Goal: Information Seeking & Learning: Understand process/instructions

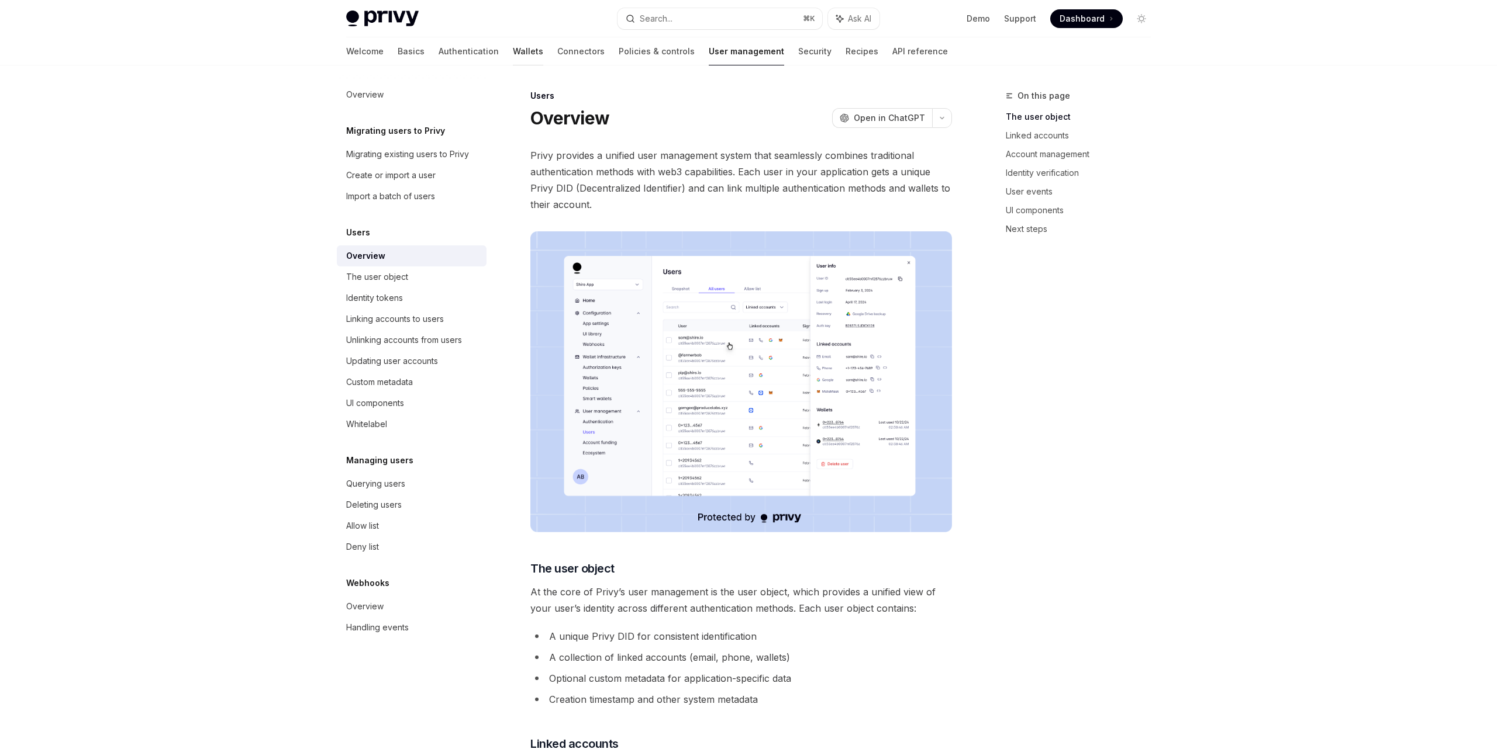
click at [513, 47] on link "Wallets" at bounding box center [528, 51] width 30 height 28
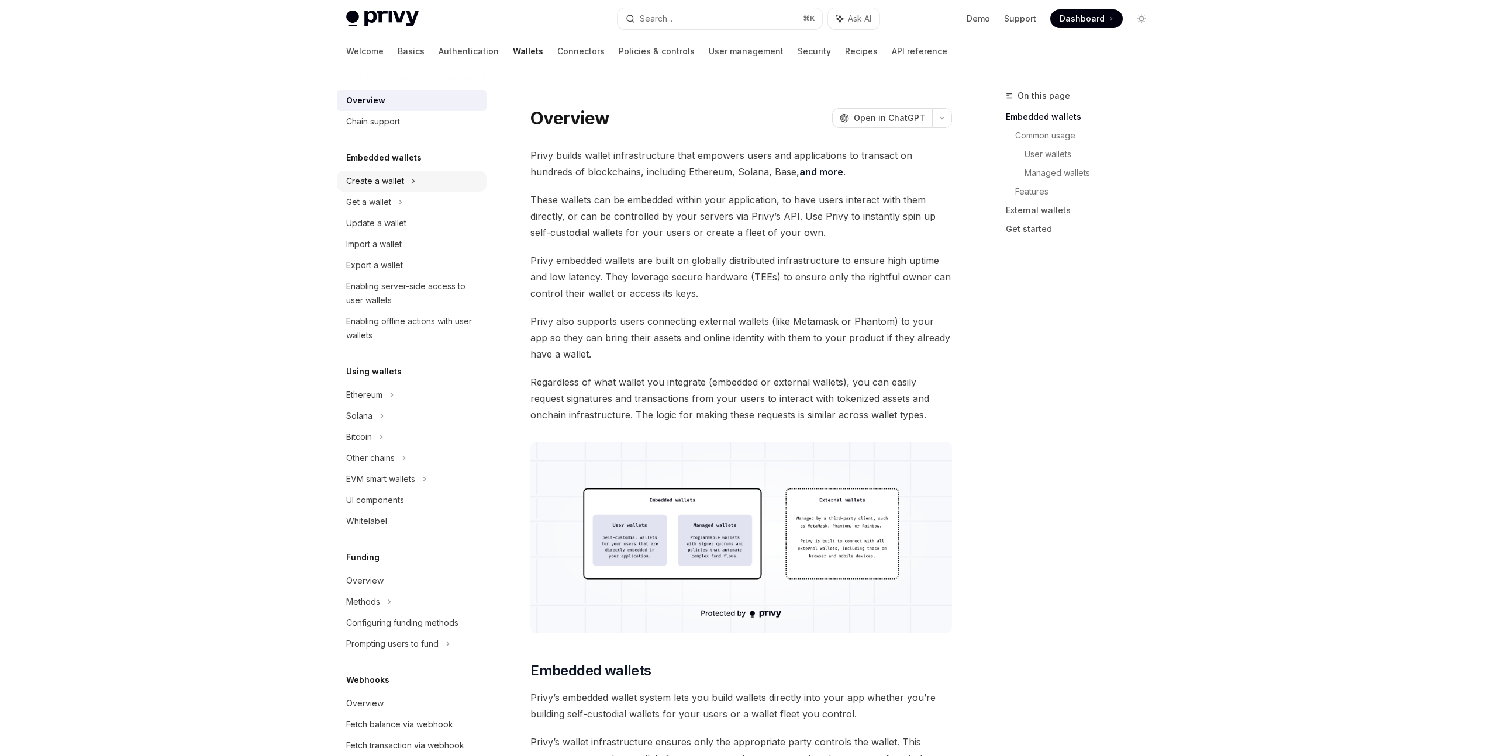
click at [406, 177] on div "Create a wallet" at bounding box center [412, 181] width 150 height 21
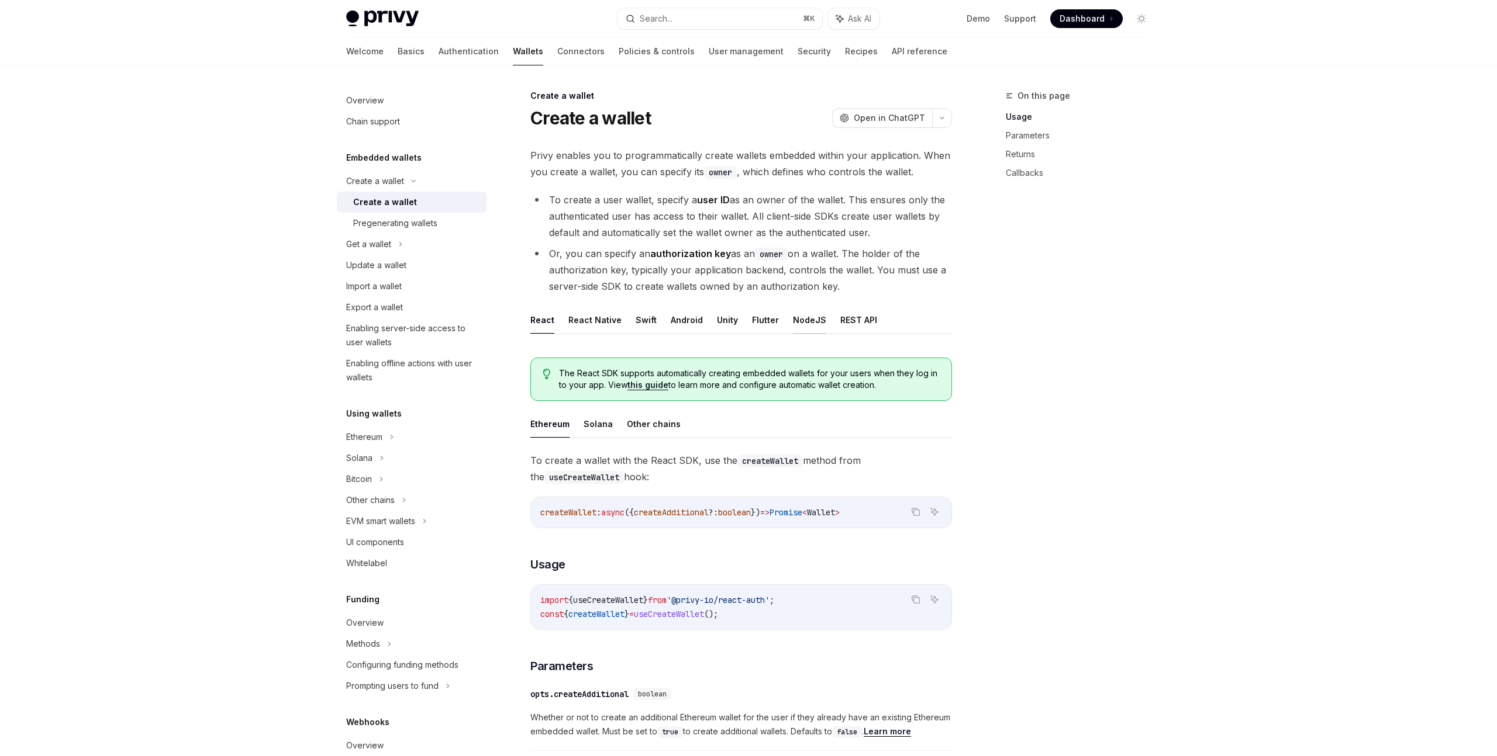
click at [795, 322] on button "NodeJS" at bounding box center [809, 319] width 33 height 27
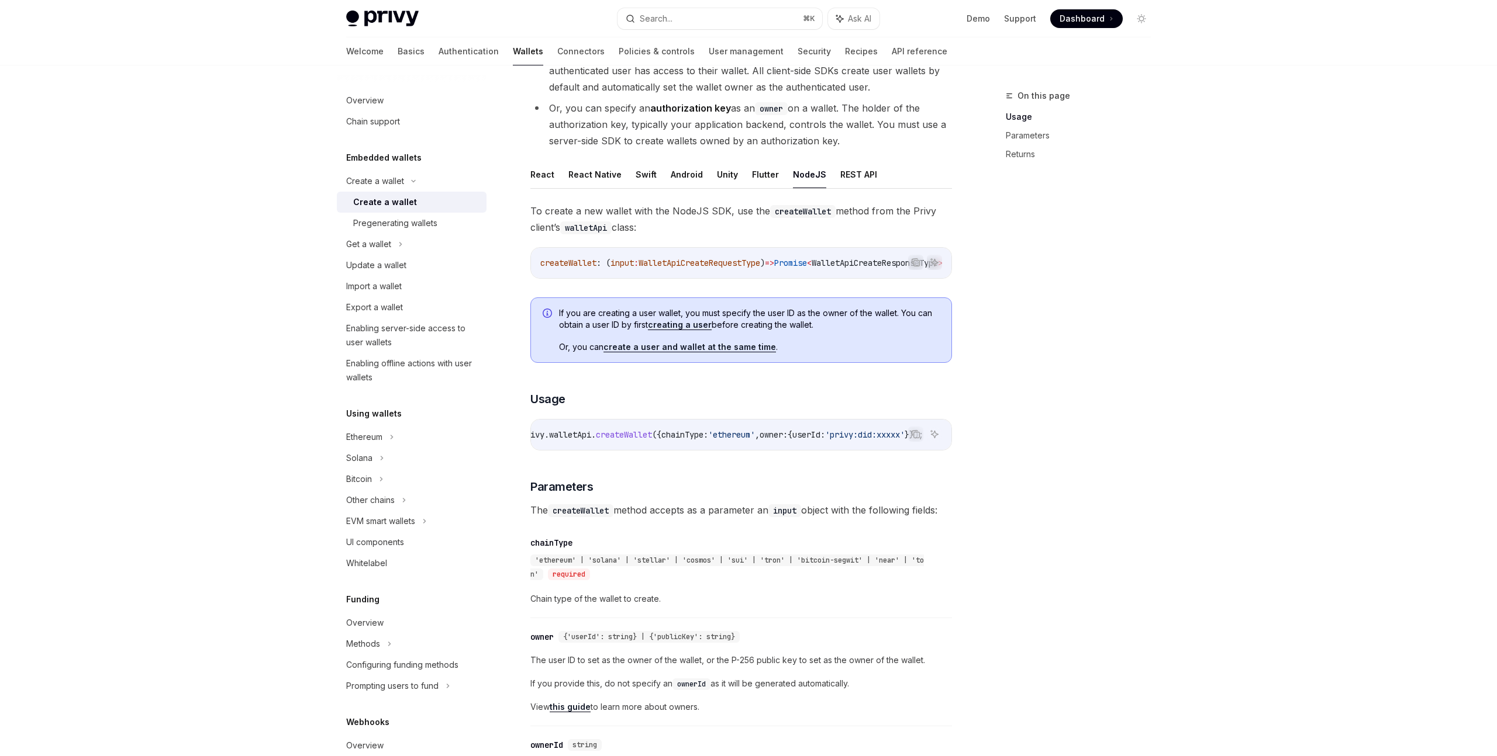
scroll to position [0, 250]
click at [1055, 545] on div "On this page Usage Parameters Returns" at bounding box center [1071, 423] width 178 height 668
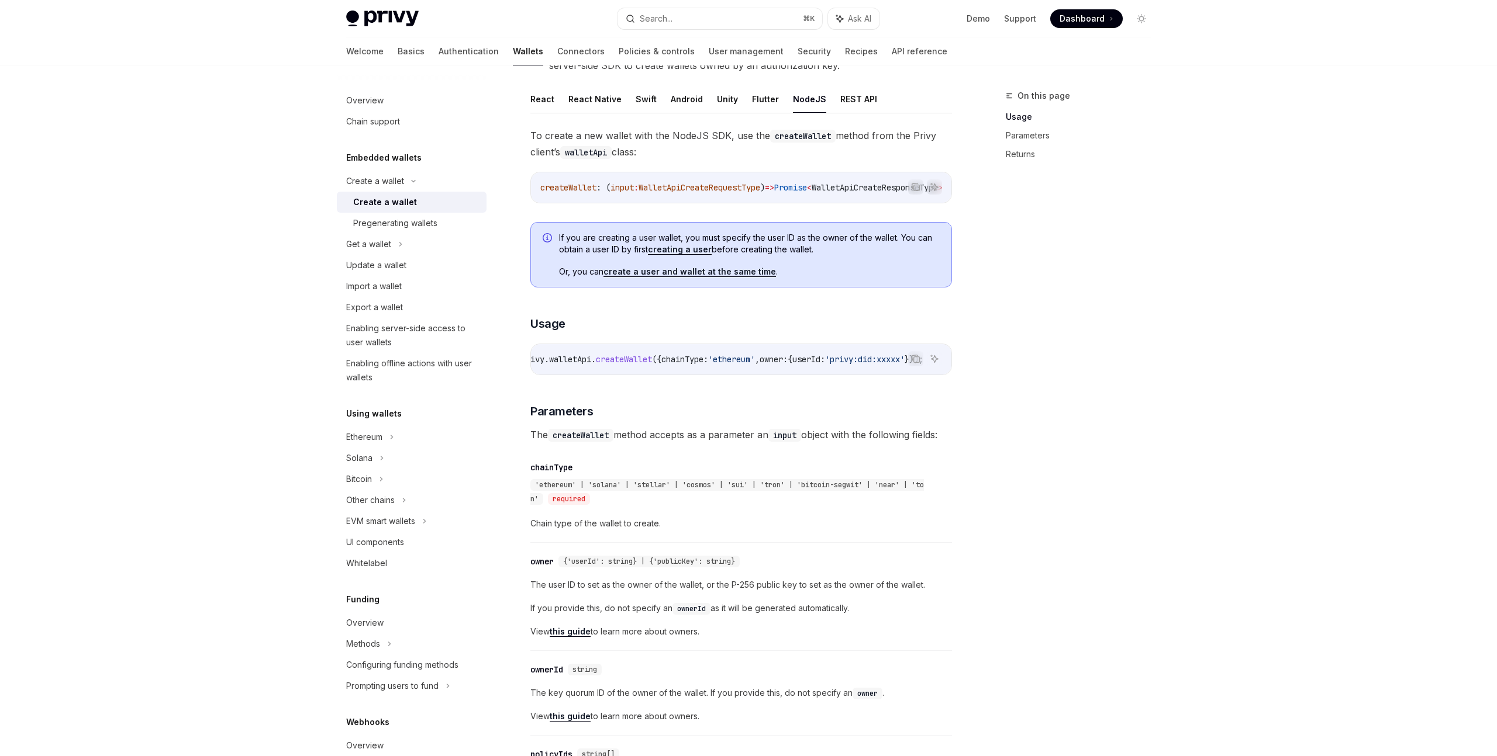
click at [1055, 545] on div "On this page Usage Parameters Returns" at bounding box center [1071, 423] width 178 height 668
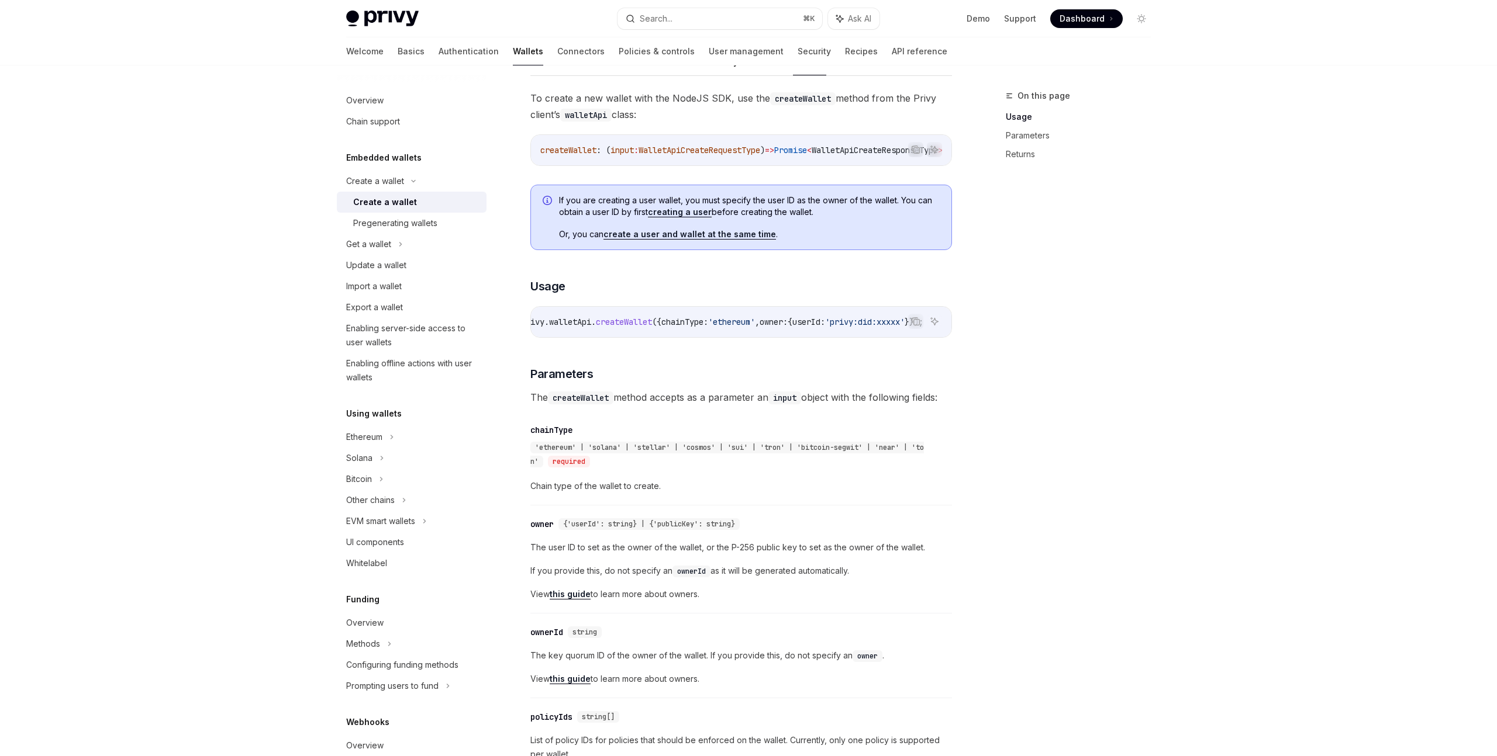
scroll to position [281, 0]
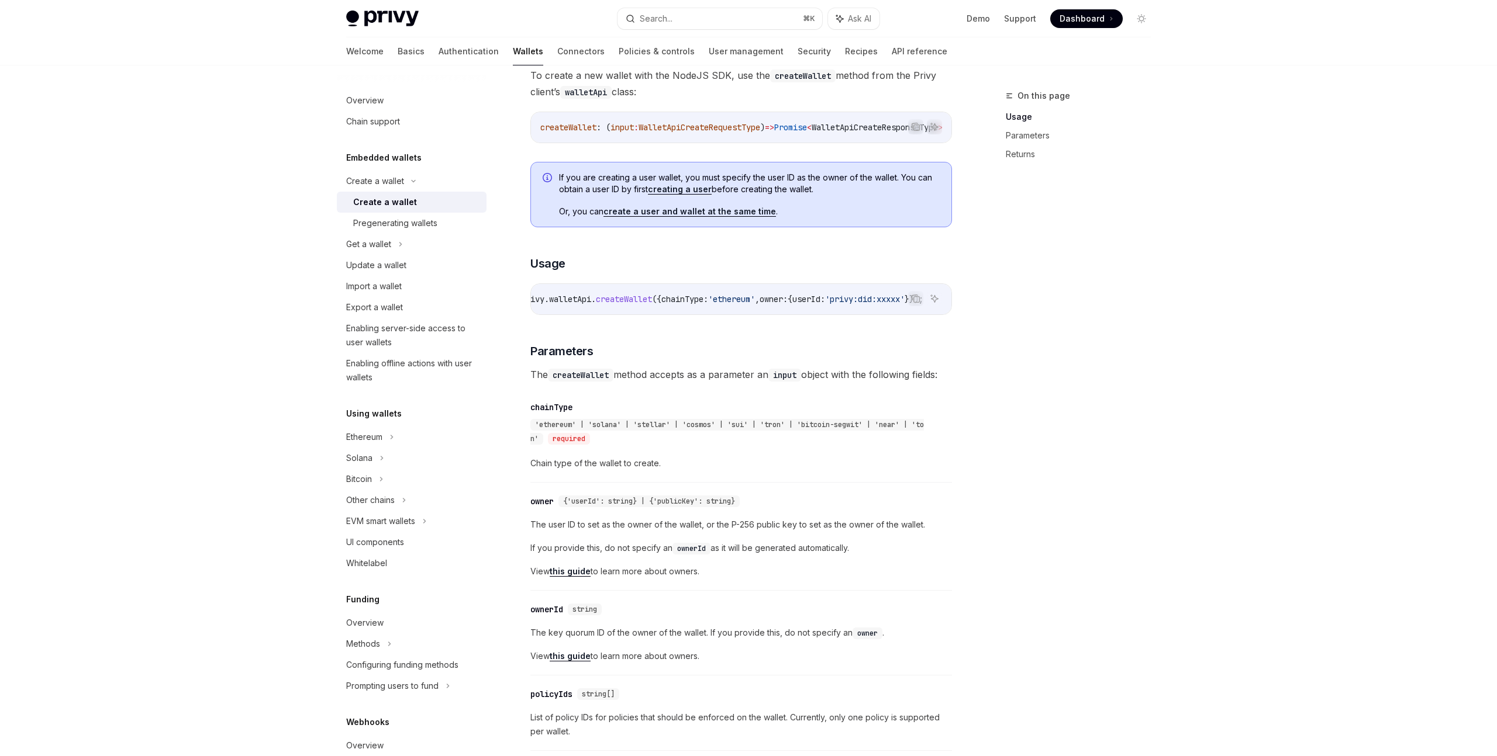
click at [1055, 545] on div "On this page Usage Parameters Returns" at bounding box center [1071, 423] width 178 height 668
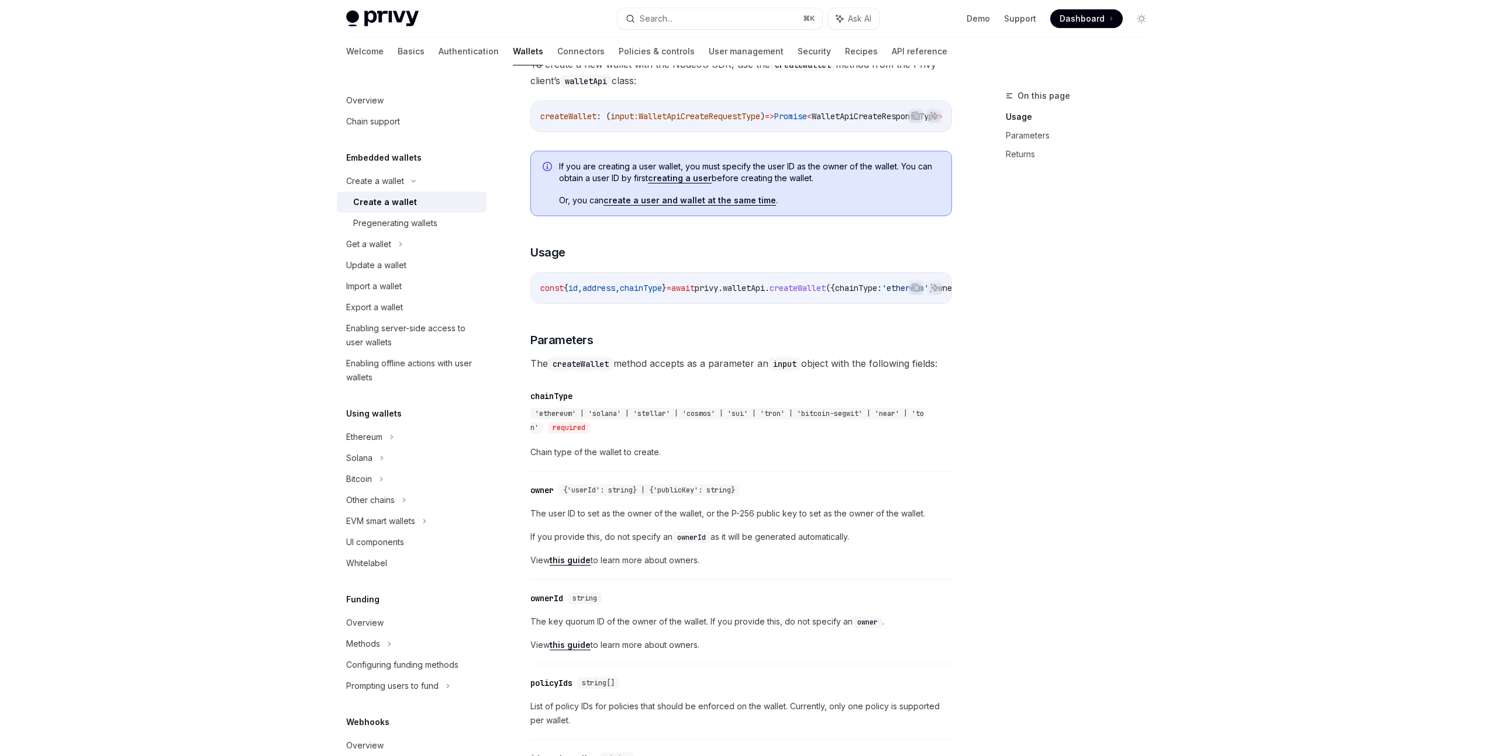
scroll to position [0, 250]
click at [997, 443] on div "On this page Usage Parameters Returns" at bounding box center [1071, 423] width 178 height 668
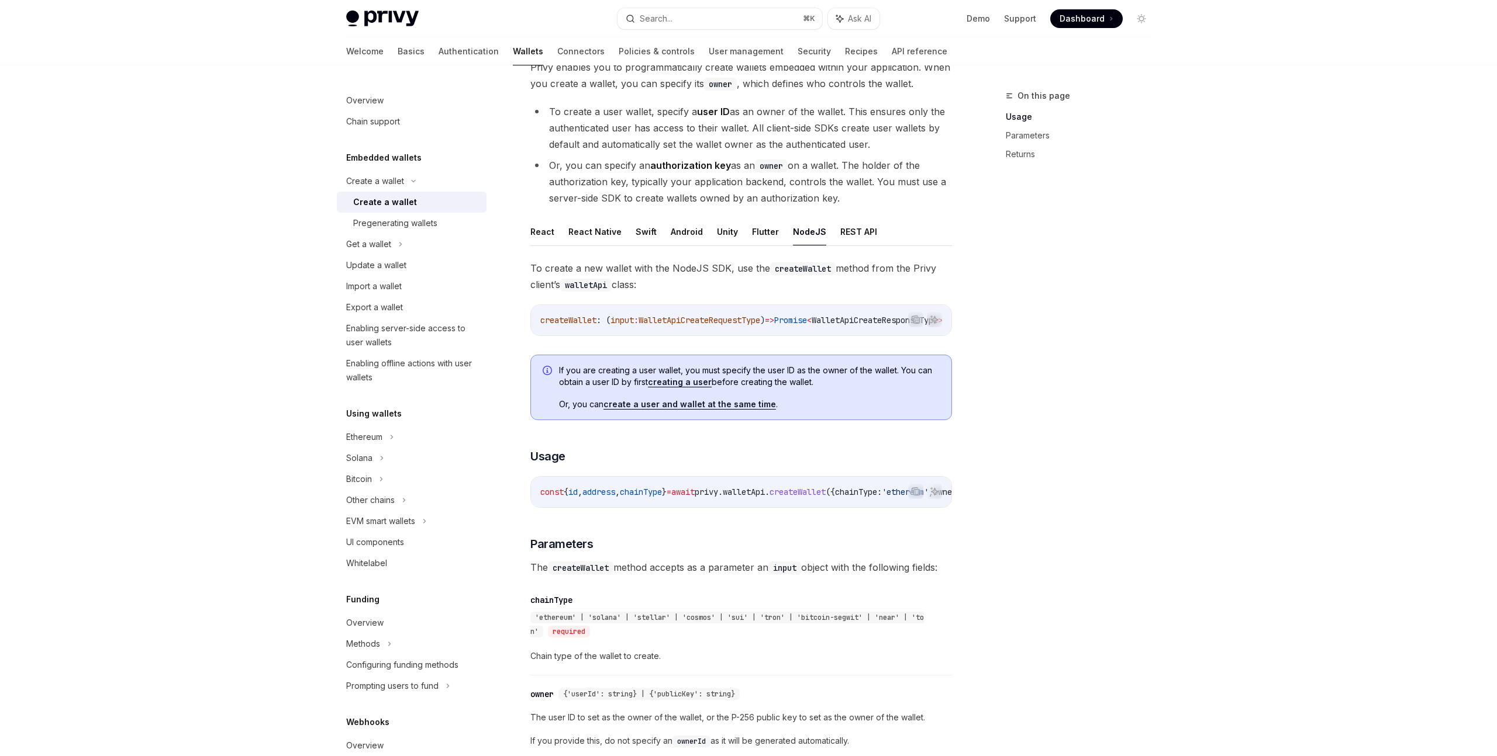
scroll to position [0, 0]
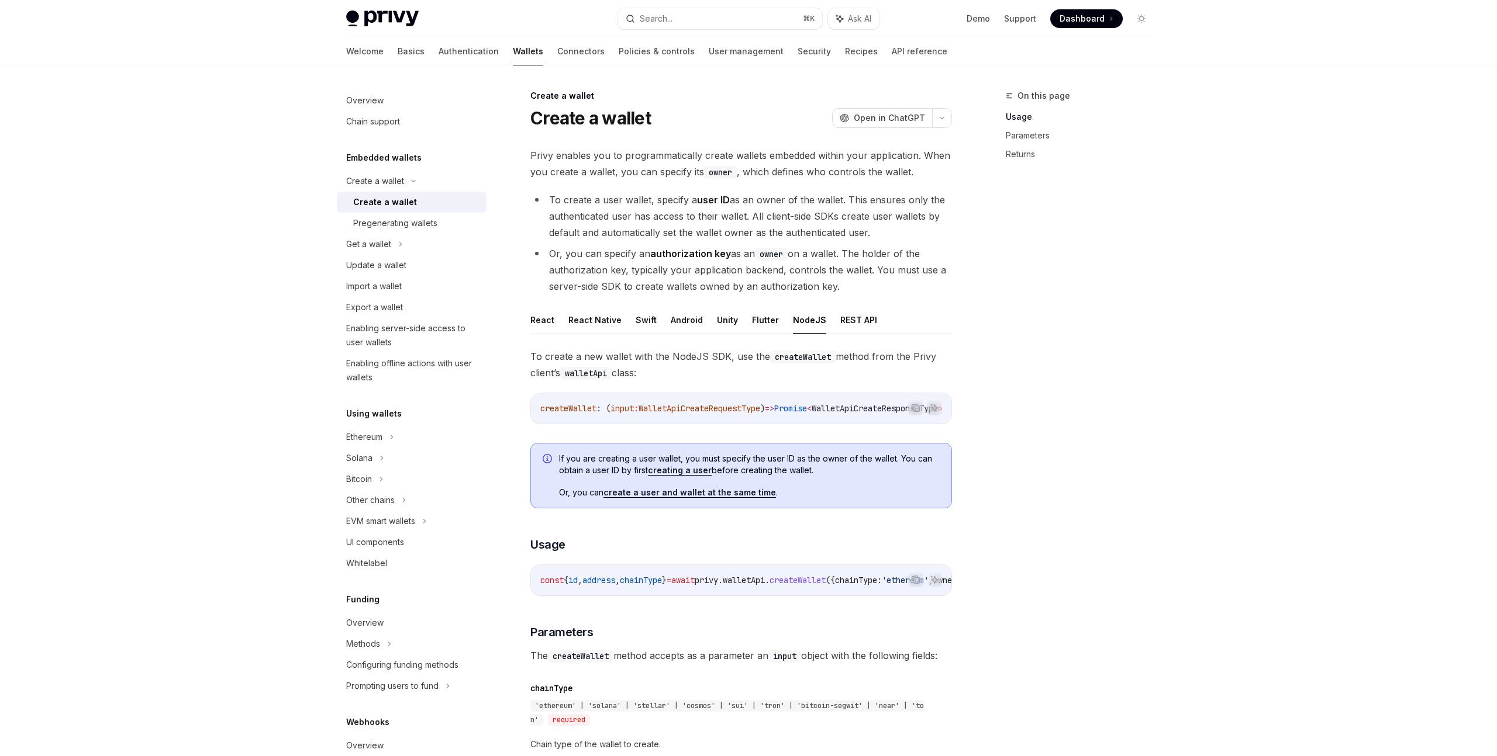
click at [1100, 424] on div "On this page Usage Parameters Returns" at bounding box center [1071, 423] width 178 height 668
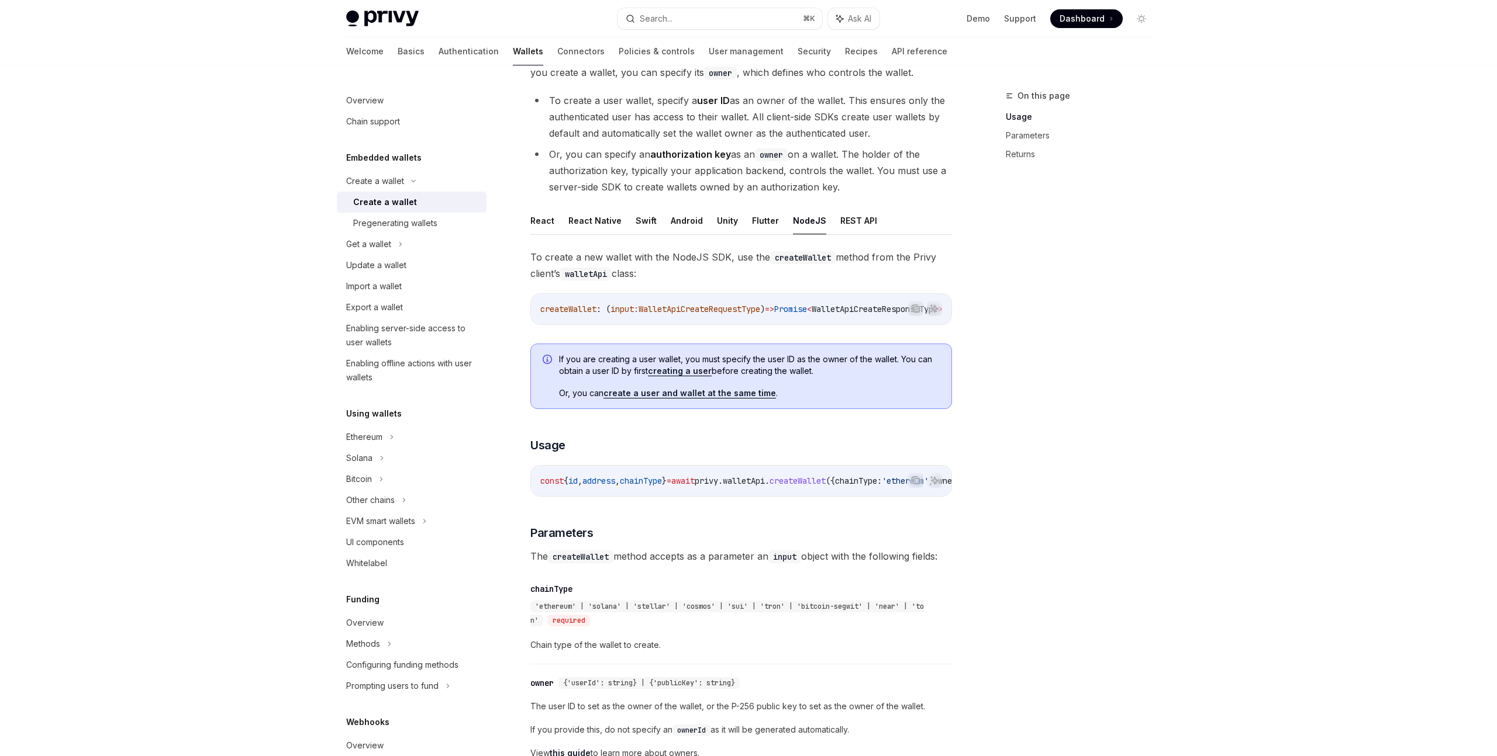
scroll to position [153, 0]
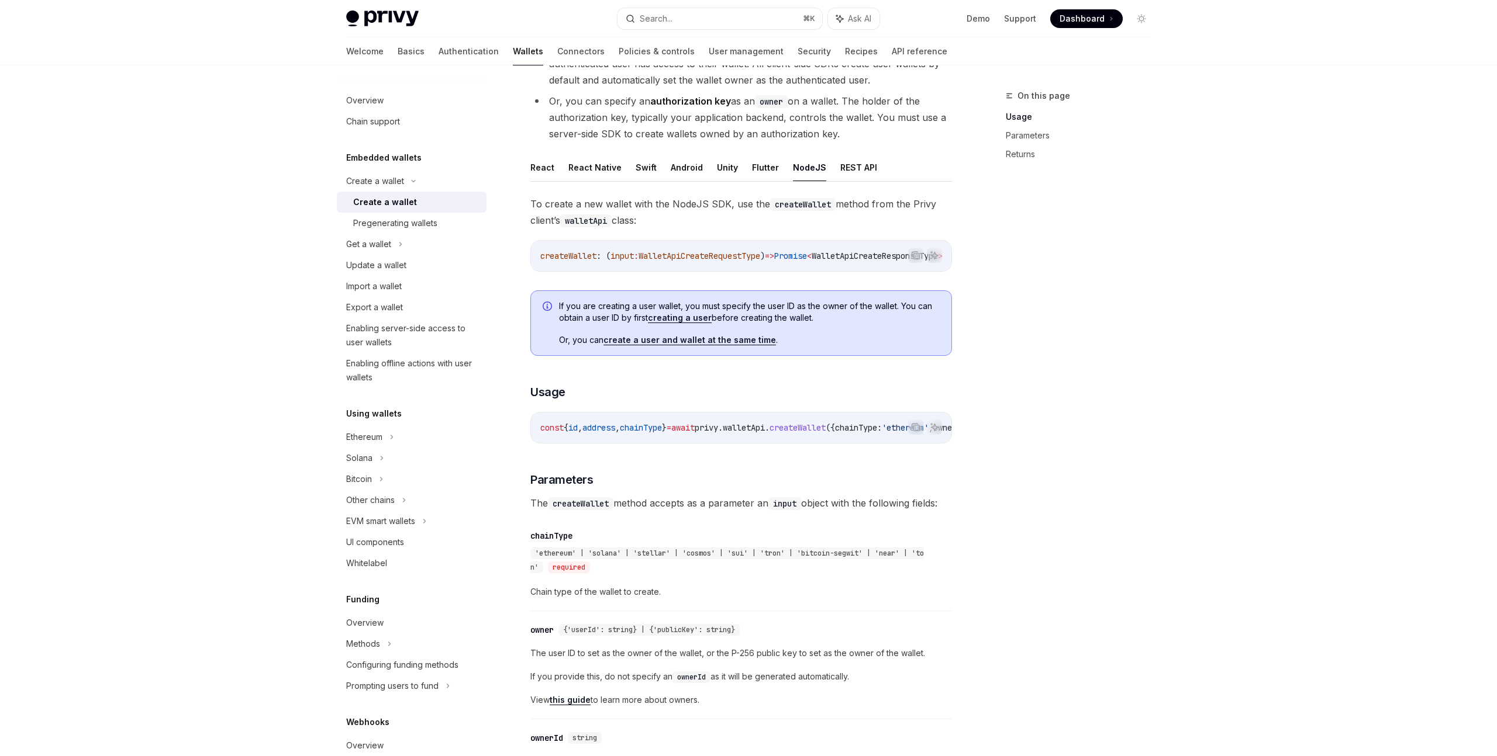
click at [1100, 424] on div "On this page Usage Parameters Returns" at bounding box center [1071, 423] width 178 height 668
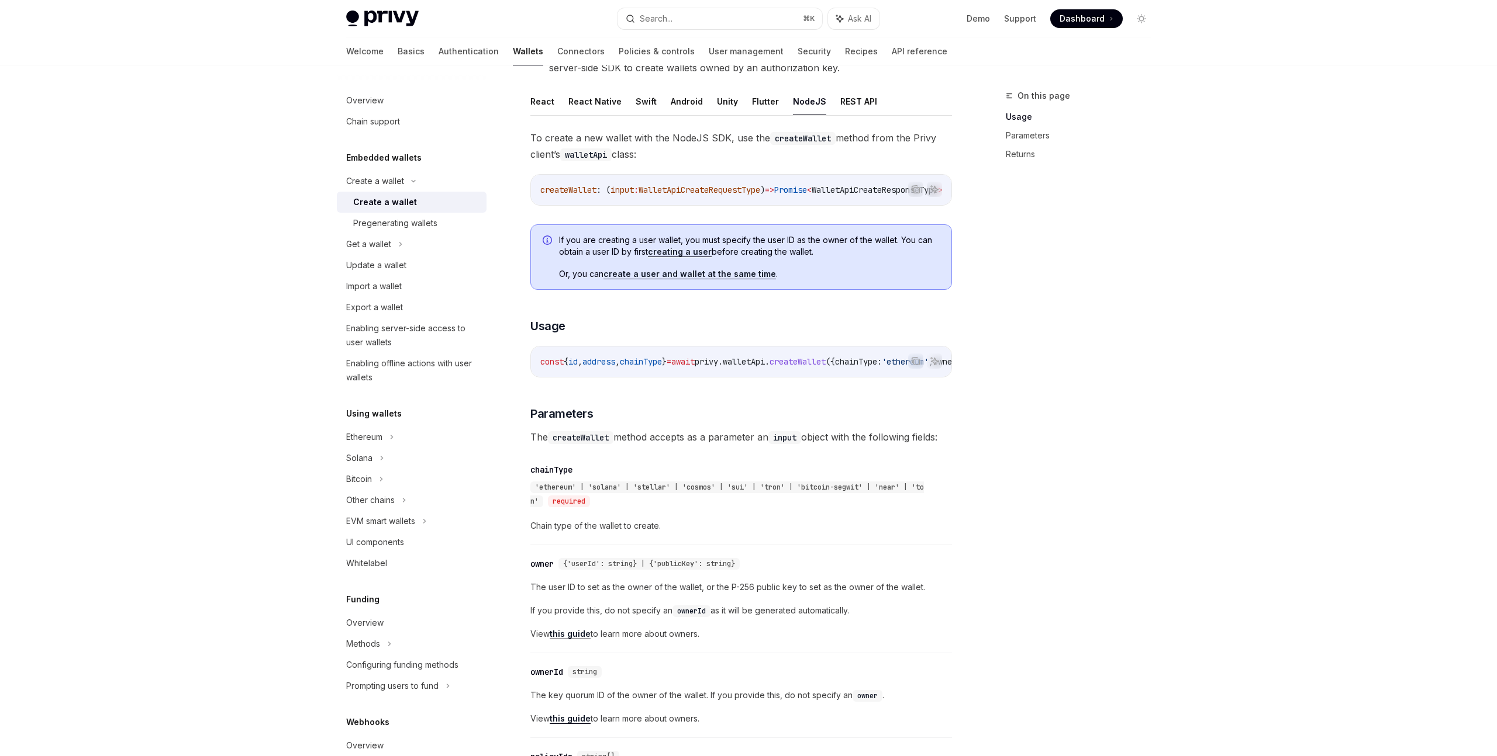
click at [1100, 424] on div "On this page Usage Parameters Returns" at bounding box center [1071, 423] width 178 height 668
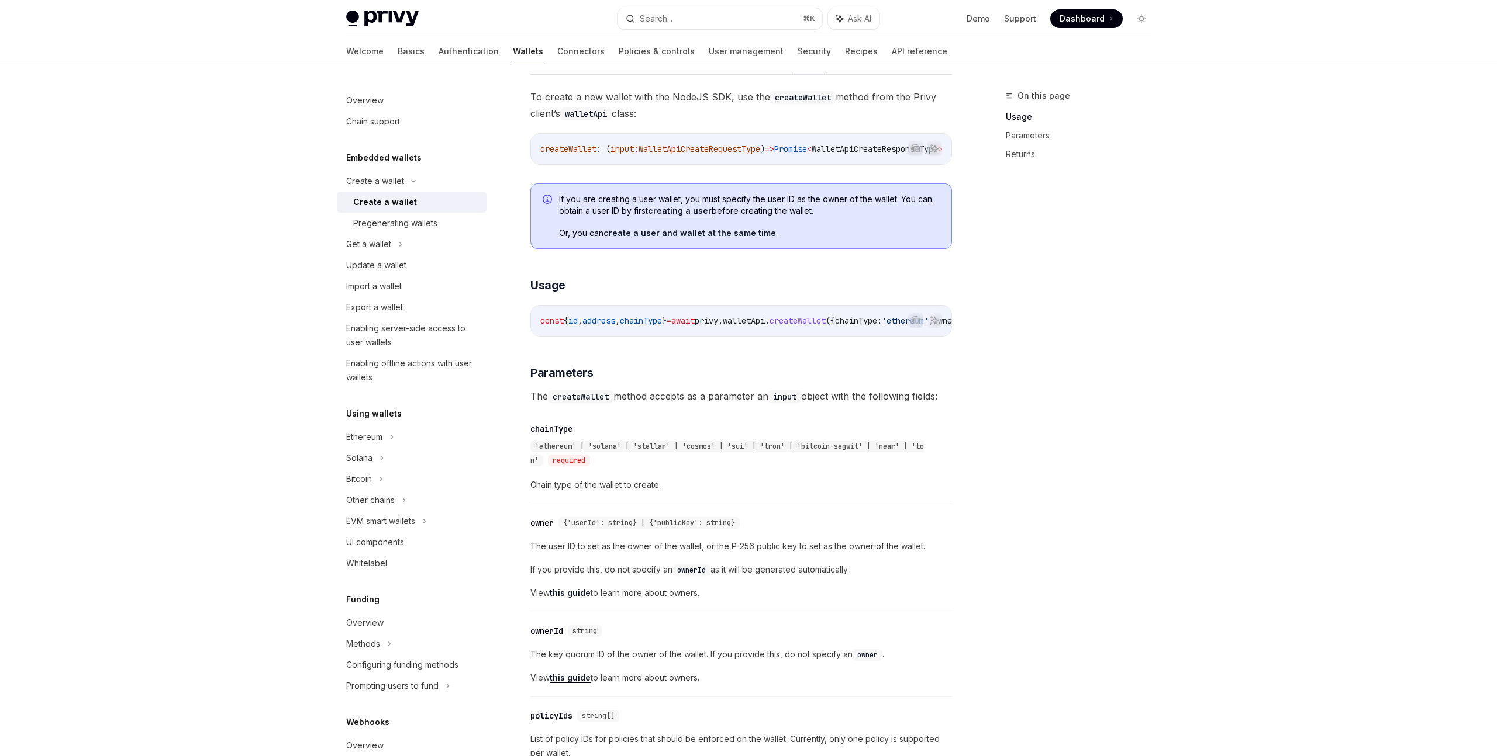
scroll to position [309, 0]
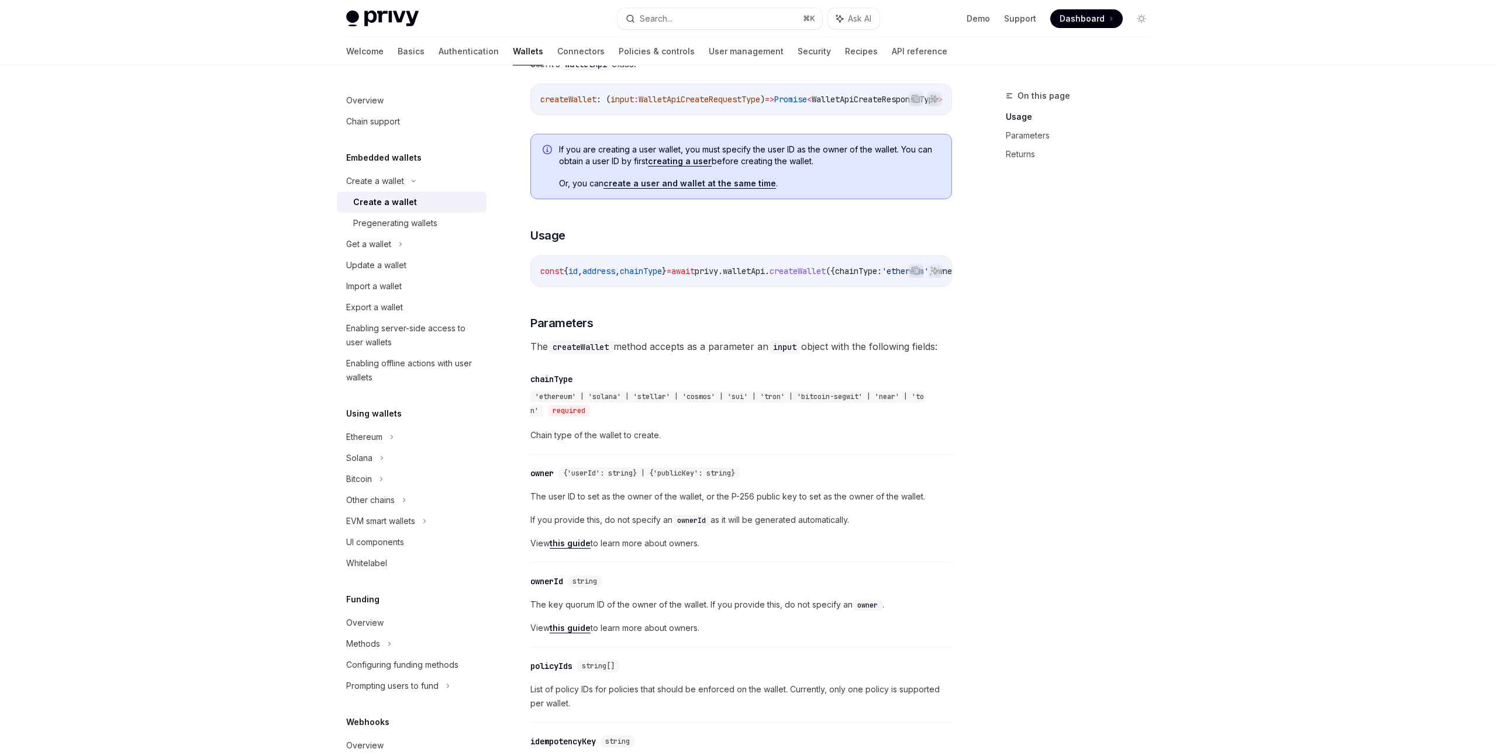
click at [1100, 424] on div "On this page Usage Parameters Returns" at bounding box center [1071, 423] width 178 height 668
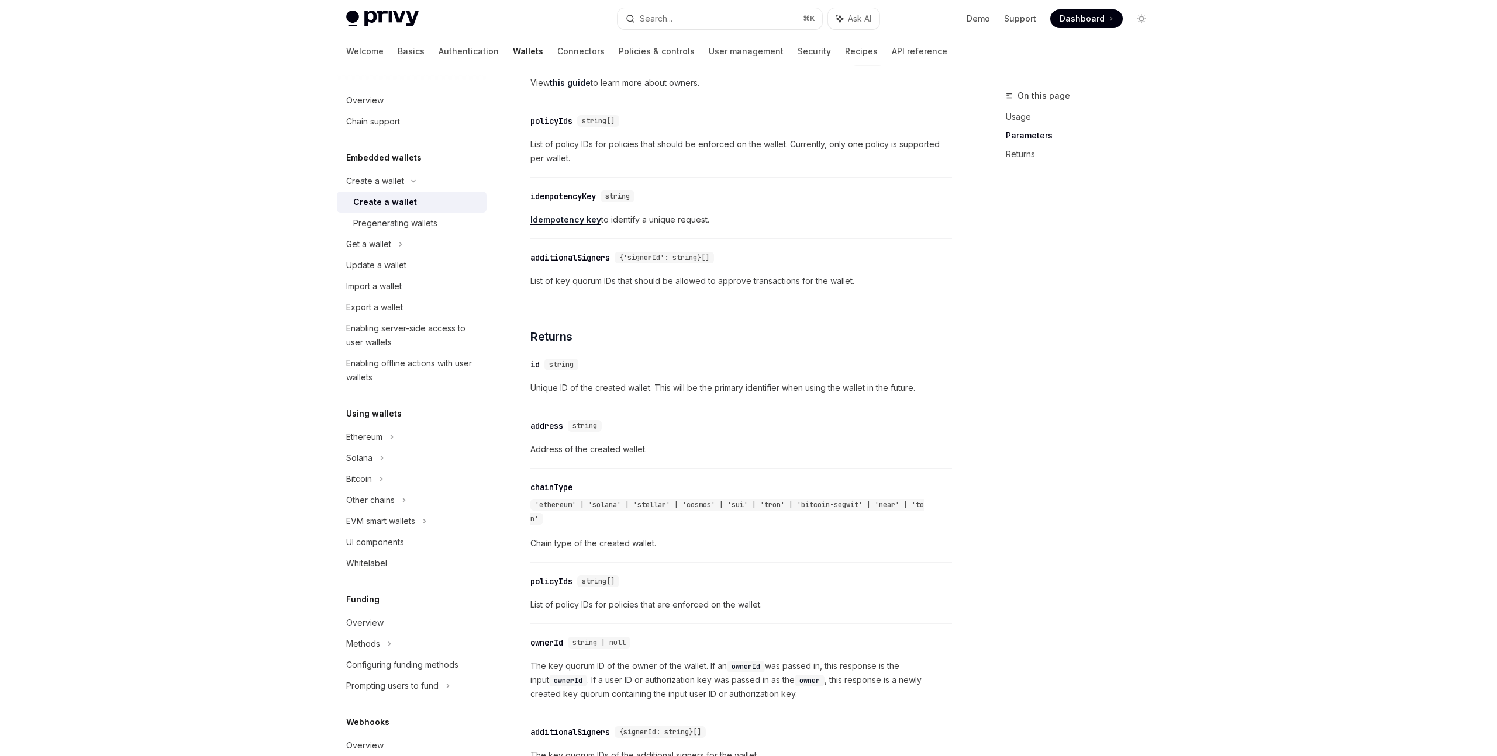
scroll to position [1046, 0]
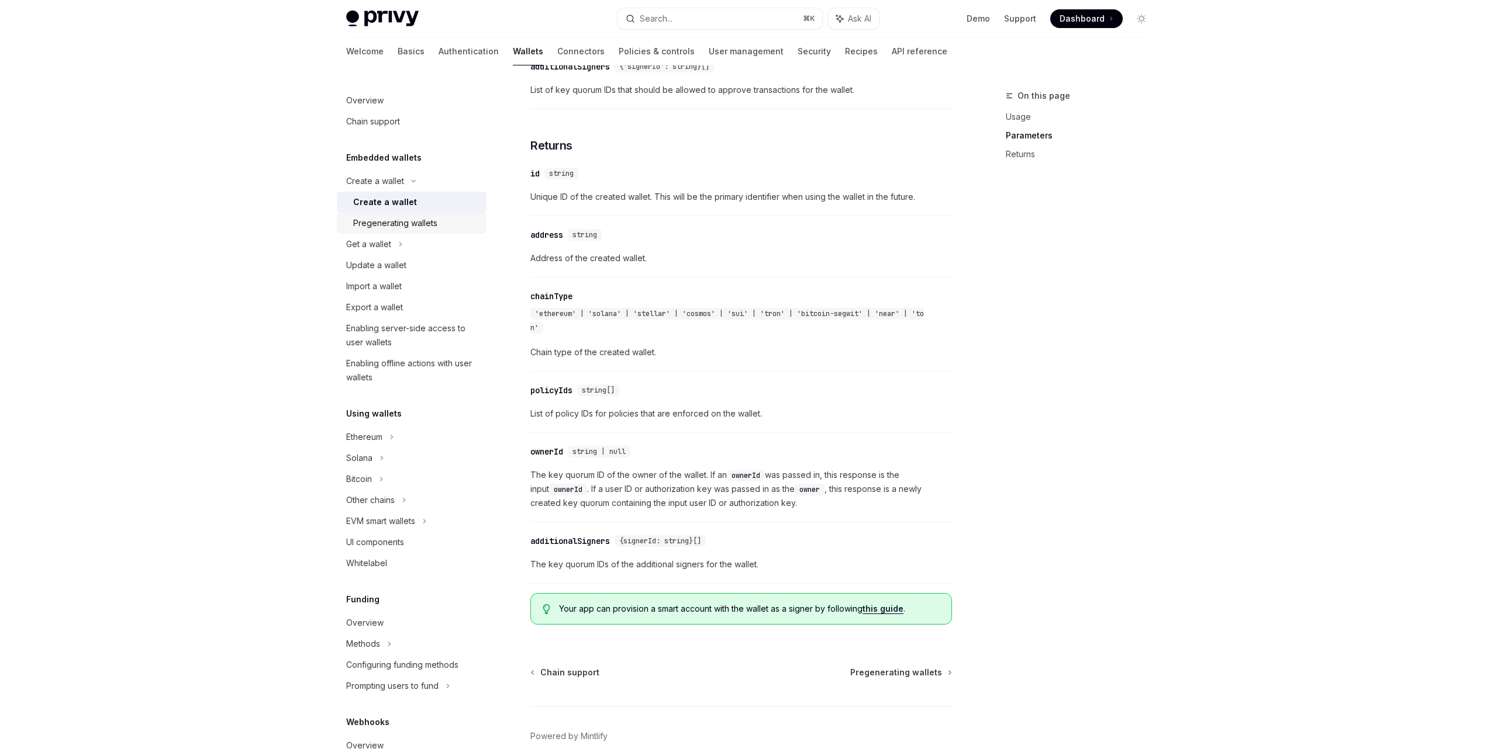
click at [398, 232] on link "Pregenerating wallets" at bounding box center [412, 223] width 150 height 21
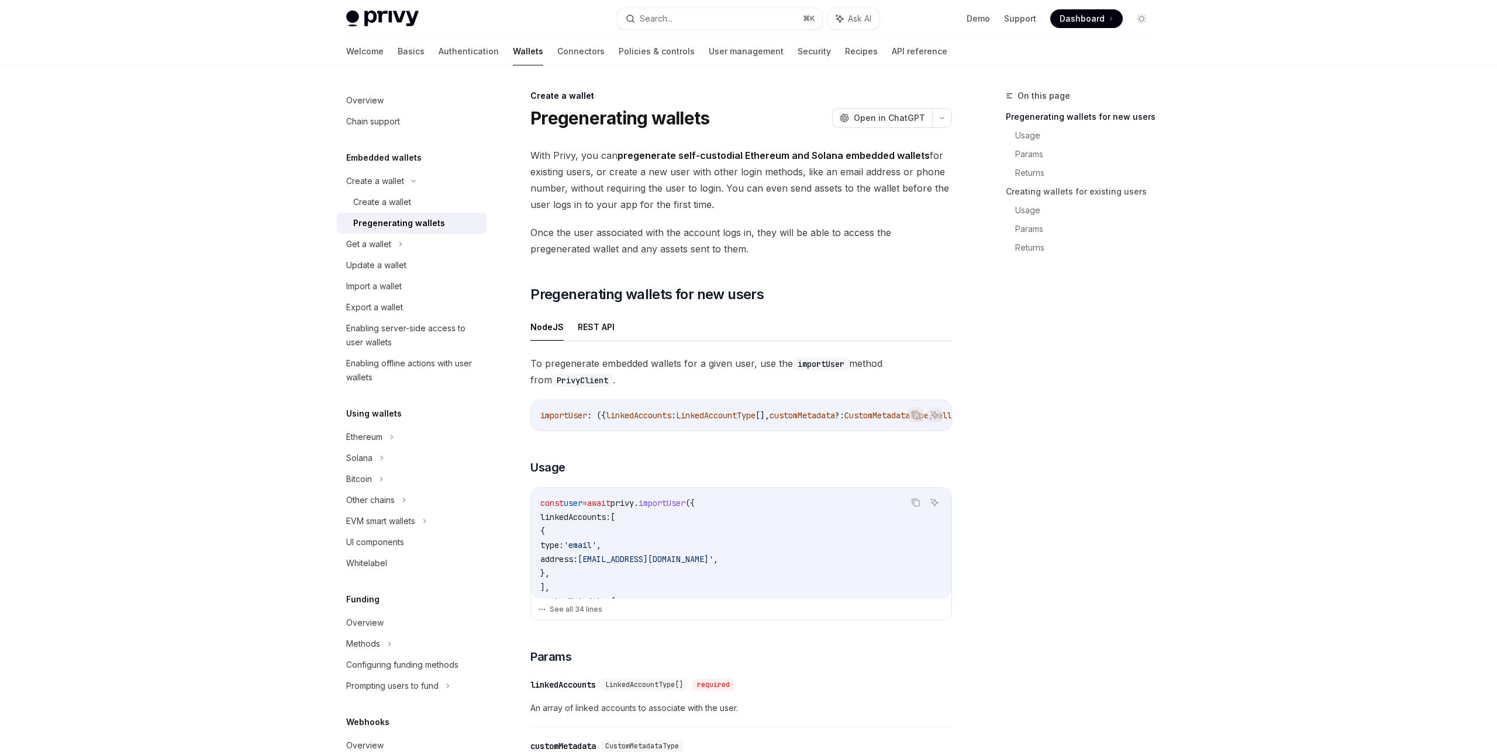
click at [990, 365] on div "On this page Pregenerating wallets for new users Usage Params Returns Creating …" at bounding box center [1071, 423] width 178 height 668
click at [1065, 426] on div "On this page Pregenerating wallets for new users Usage Params Returns Creating …" at bounding box center [1071, 423] width 178 height 668
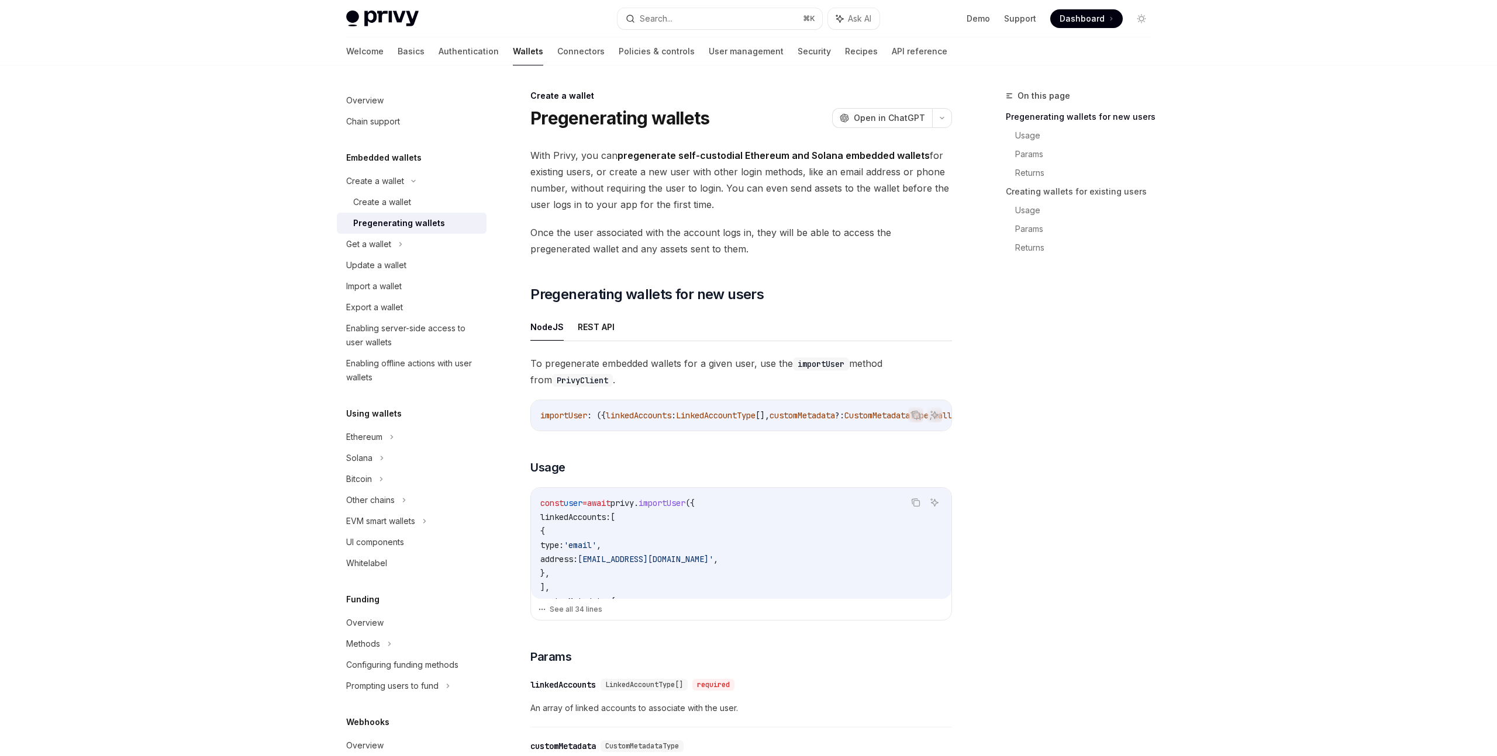
click at [1051, 427] on div "On this page Pregenerating wallets for new users Usage Params Returns Creating …" at bounding box center [1071, 423] width 178 height 668
click at [1024, 435] on div "On this page Pregenerating wallets for new users Usage Params Returns Creating …" at bounding box center [1071, 423] width 178 height 668
click at [1014, 436] on div "On this page Pregenerating wallets for new users Usage Params Returns Creating …" at bounding box center [1071, 423] width 178 height 668
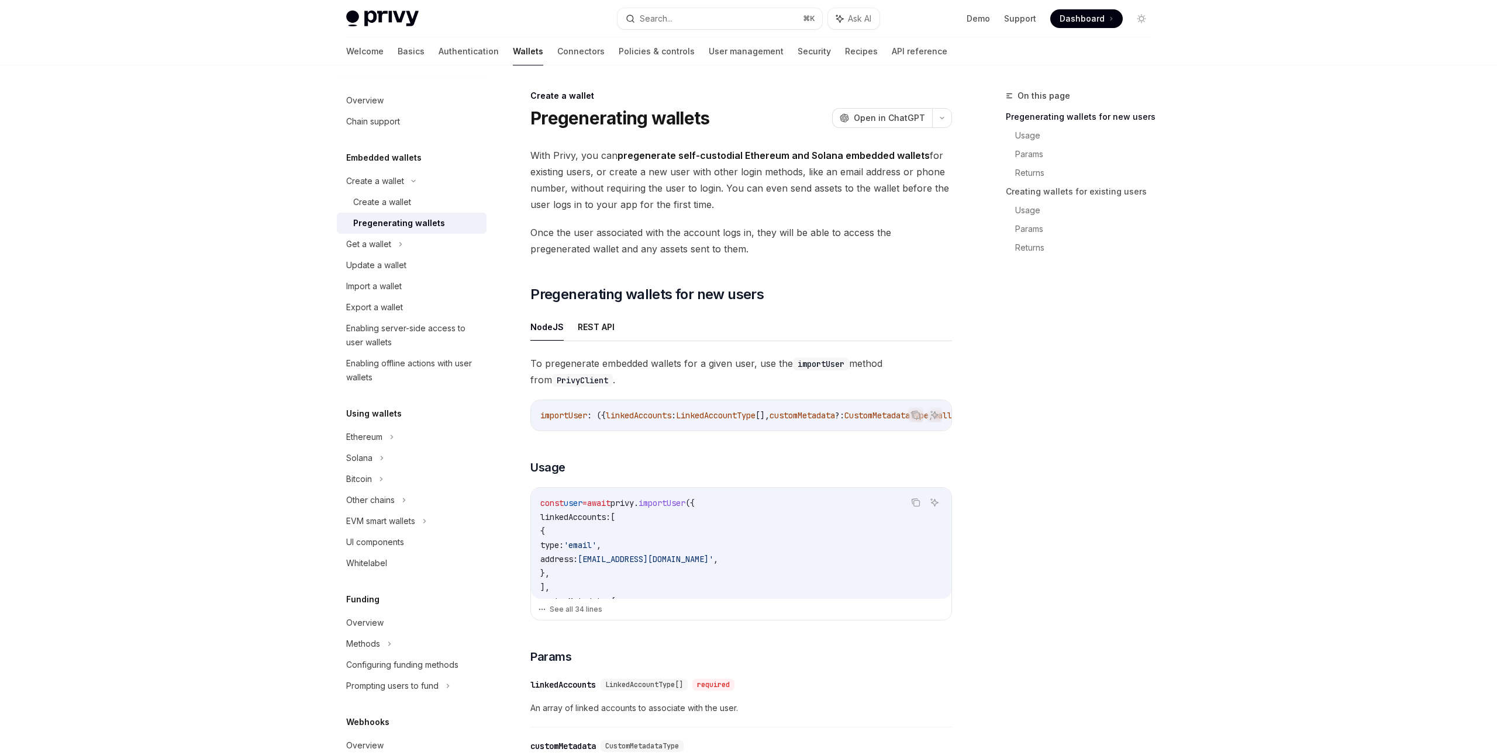
click at [1014, 436] on div "On this page Pregenerating wallets for new users Usage Params Returns Creating …" at bounding box center [1071, 423] width 178 height 668
click at [1003, 437] on div "On this page Pregenerating wallets for new users Usage Params Returns Creating …" at bounding box center [1071, 423] width 178 height 668
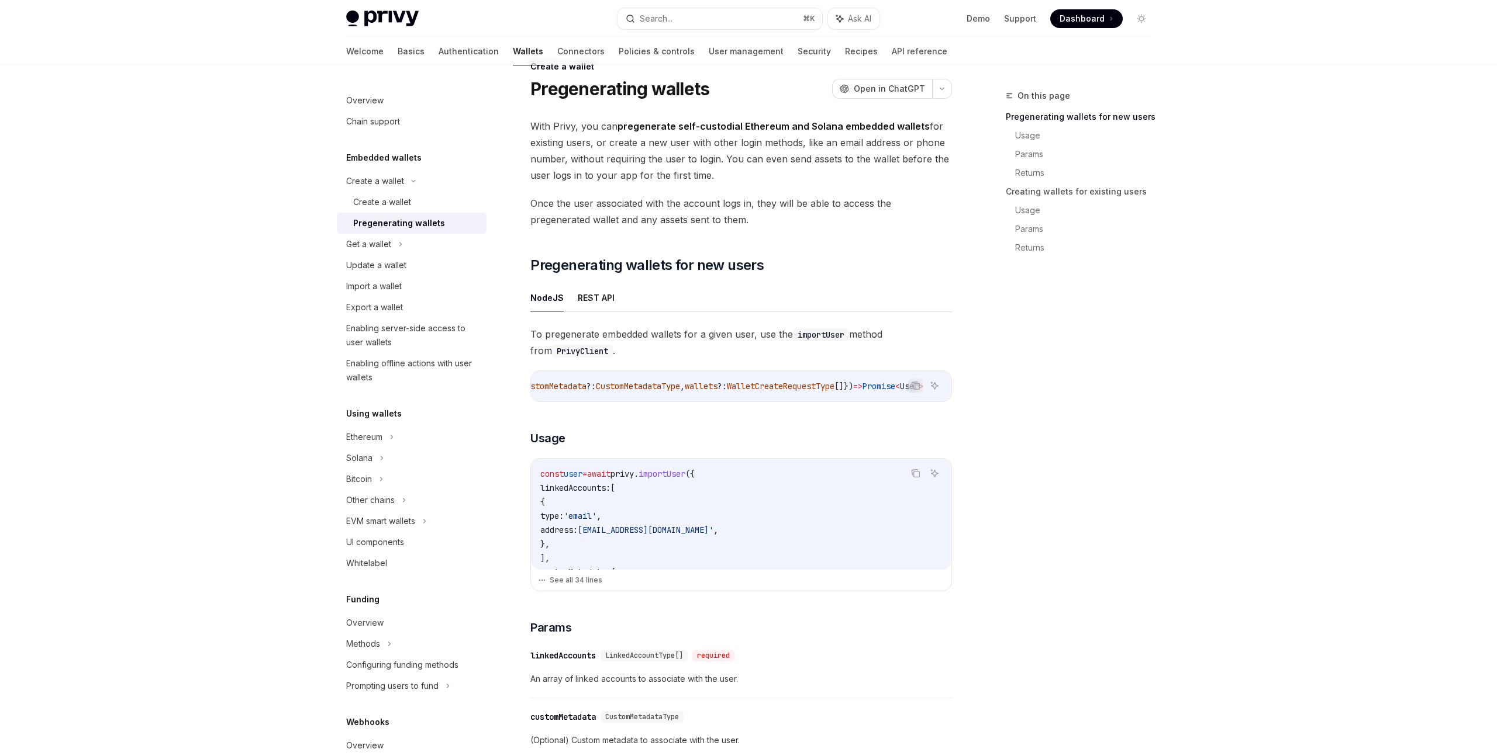
scroll to position [30, 0]
click at [688, 532] on span "[EMAIL_ADDRESS][DOMAIN_NAME]'" at bounding box center [646, 529] width 136 height 11
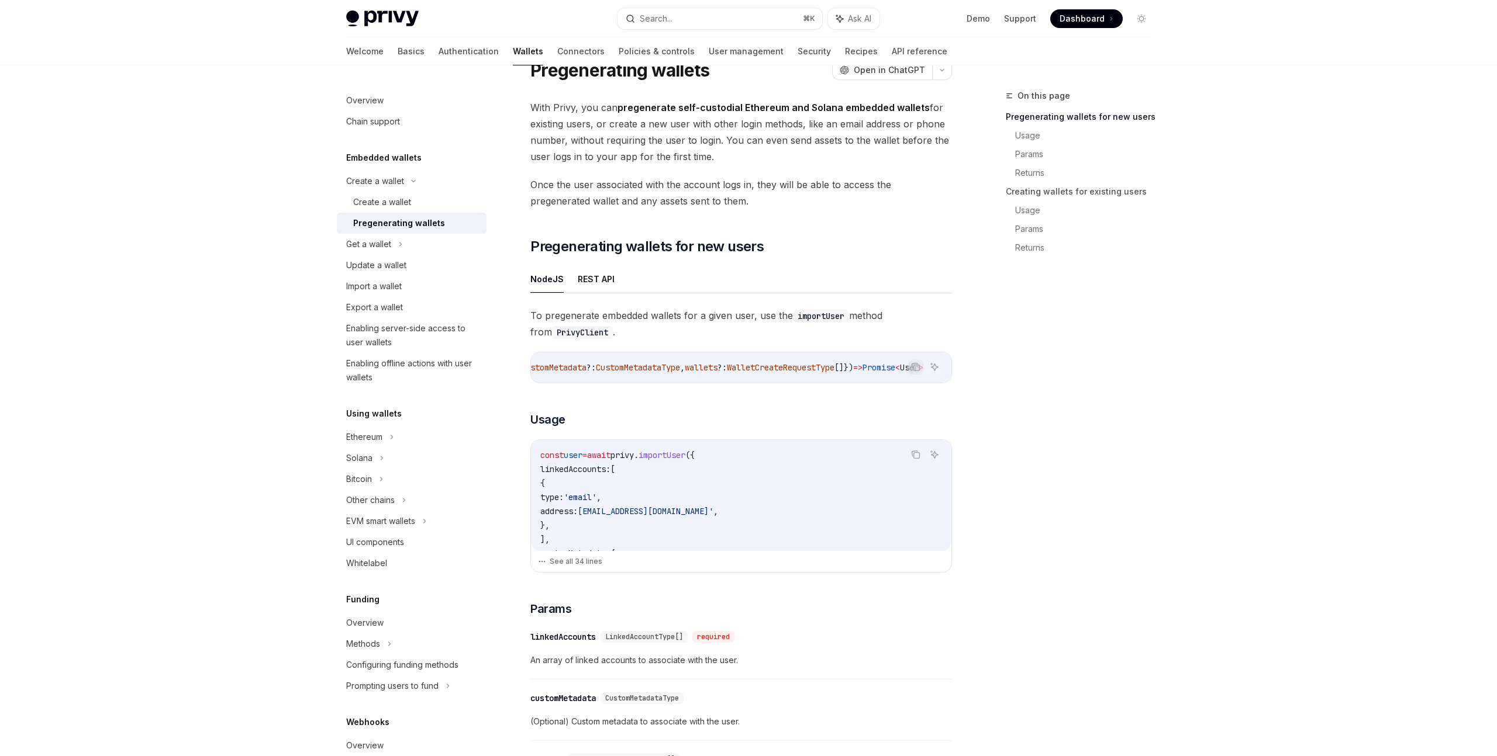
scroll to position [50, 0]
click at [585, 567] on button "See all 34 lines" at bounding box center [741, 560] width 406 height 16
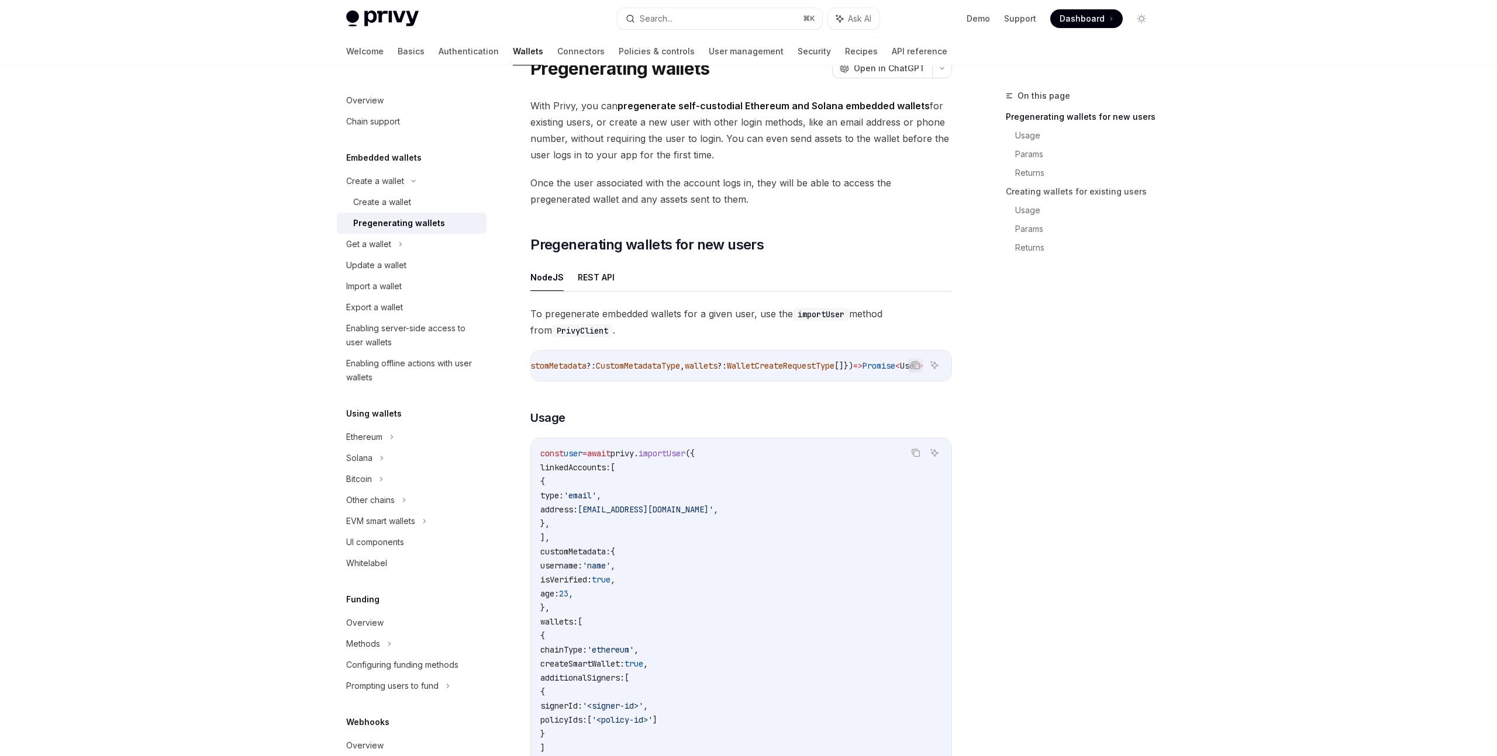
scroll to position [262, 0]
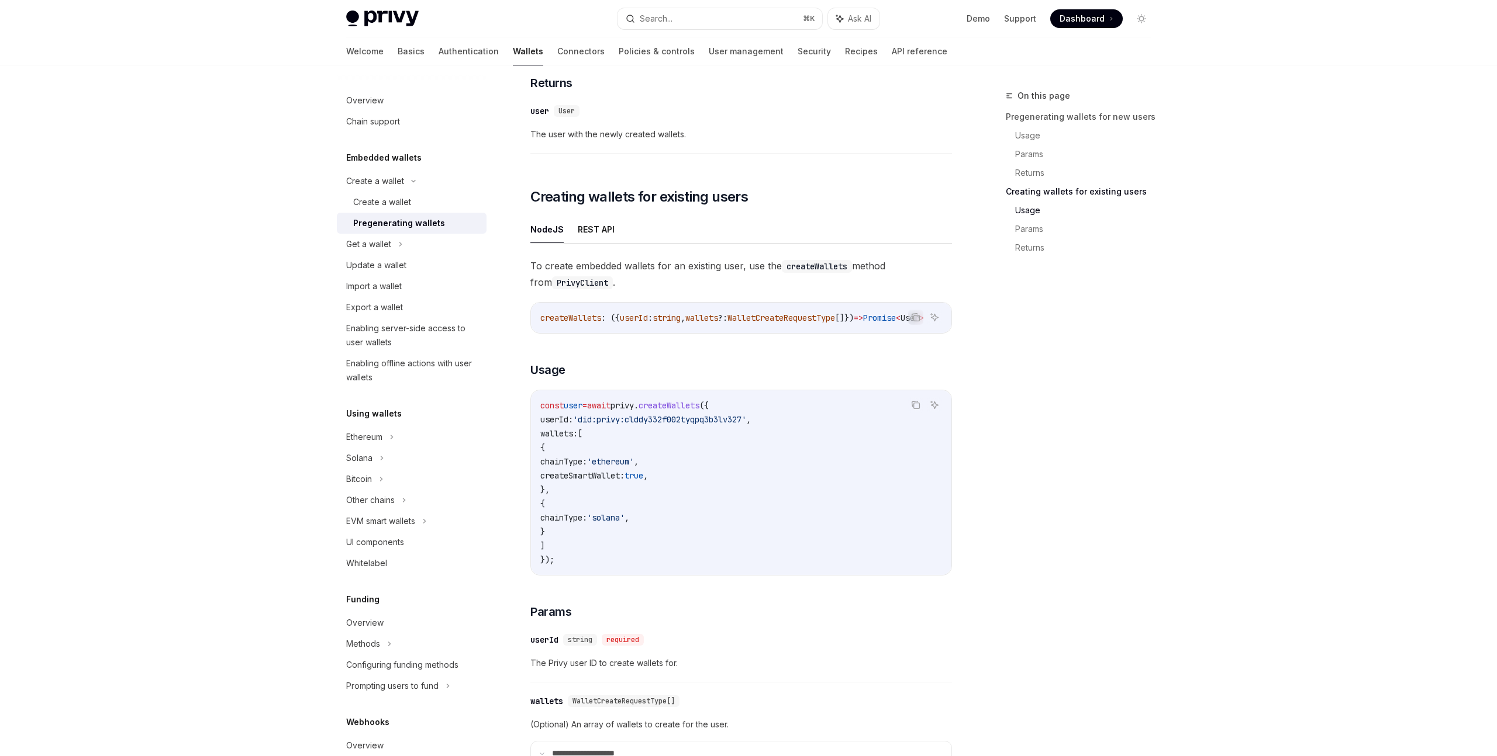
scroll to position [1623, 0]
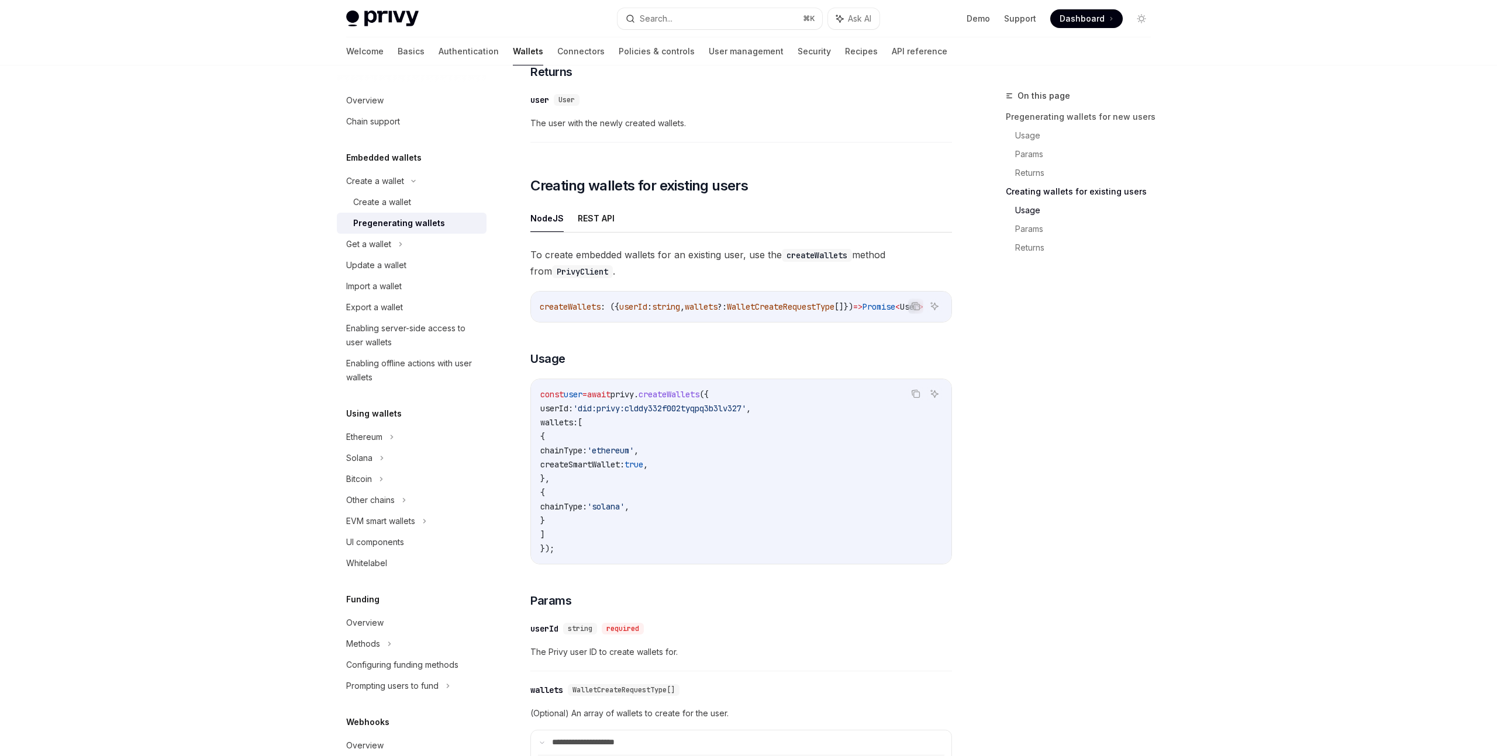
scroll to position [0, 0]
click at [602, 223] on button "REST API" at bounding box center [596, 218] width 37 height 27
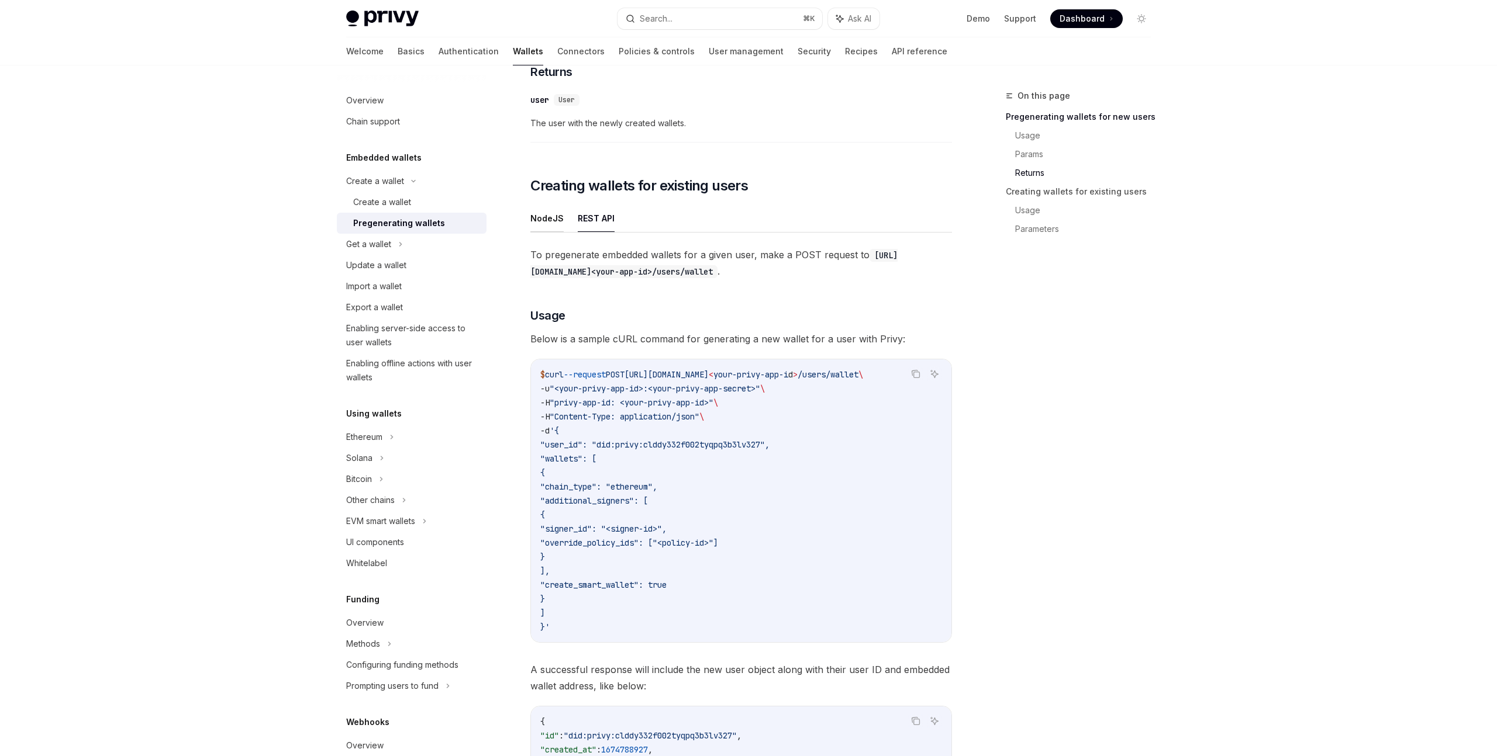
click at [548, 224] on button "NodeJS" at bounding box center [546, 218] width 33 height 27
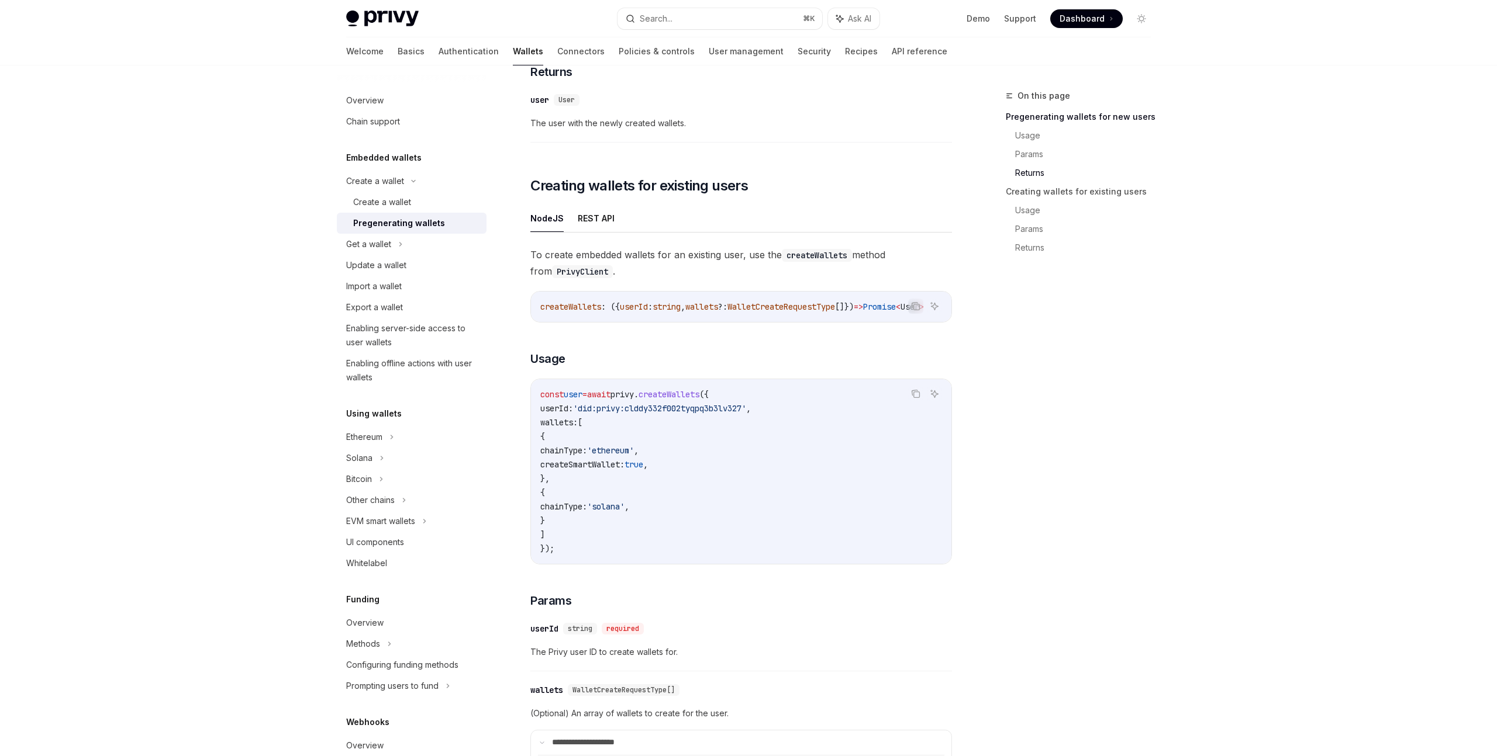
click at [1031, 464] on div "On this page Pregenerating wallets for new users Usage Params Returns Creating …" at bounding box center [1071, 423] width 178 height 668
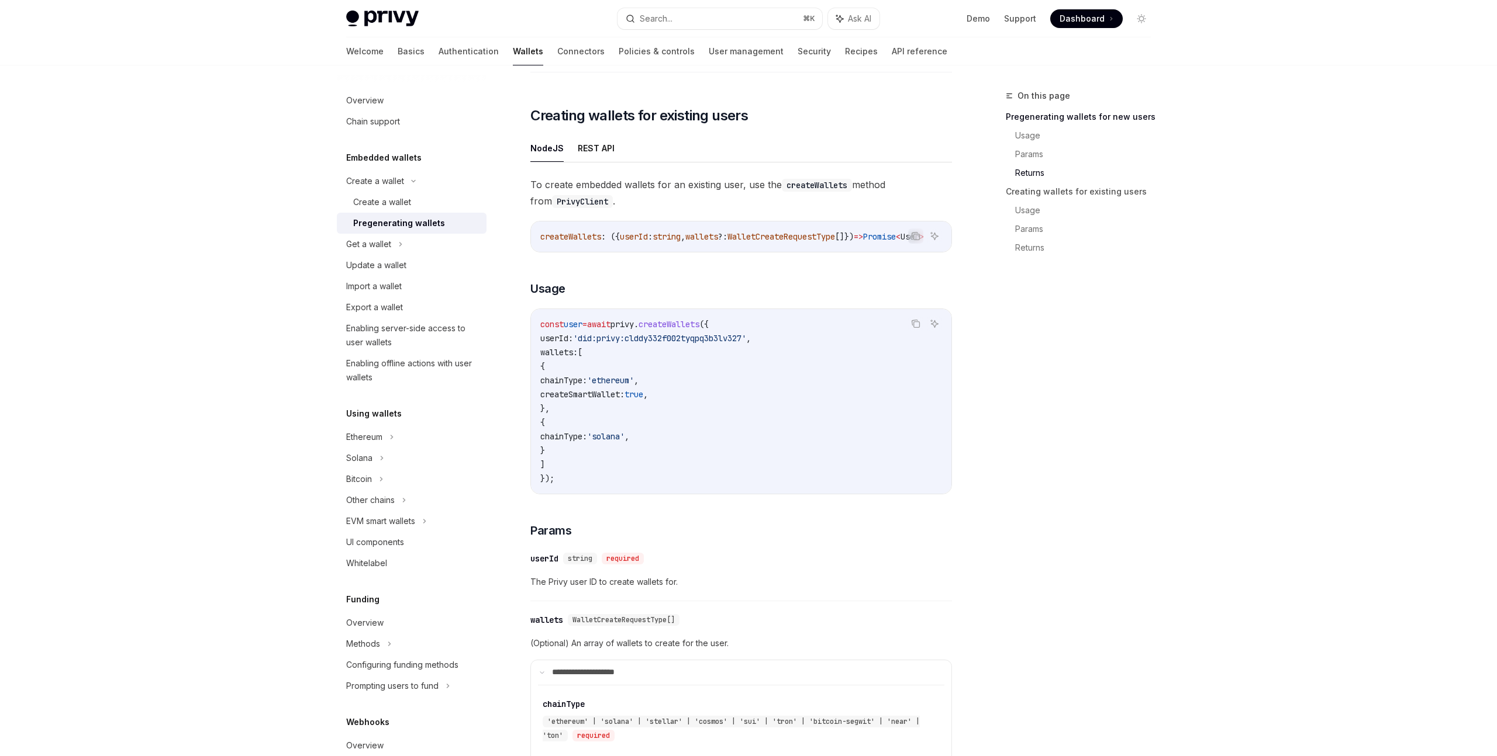
scroll to position [1700, 0]
click at [1031, 464] on div "On this page Pregenerating wallets for new users Usage Params Returns Creating …" at bounding box center [1071, 423] width 178 height 668
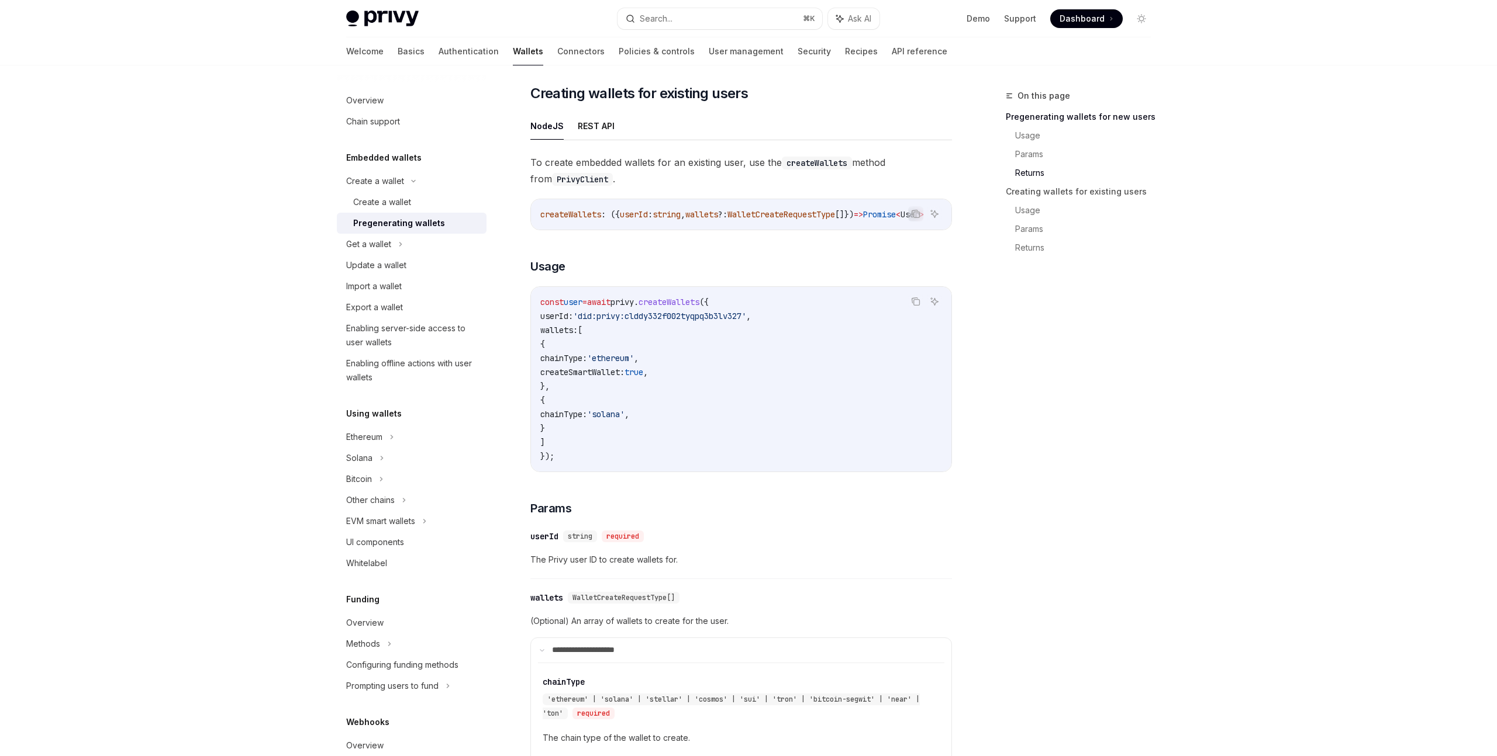
scroll to position [1687, 0]
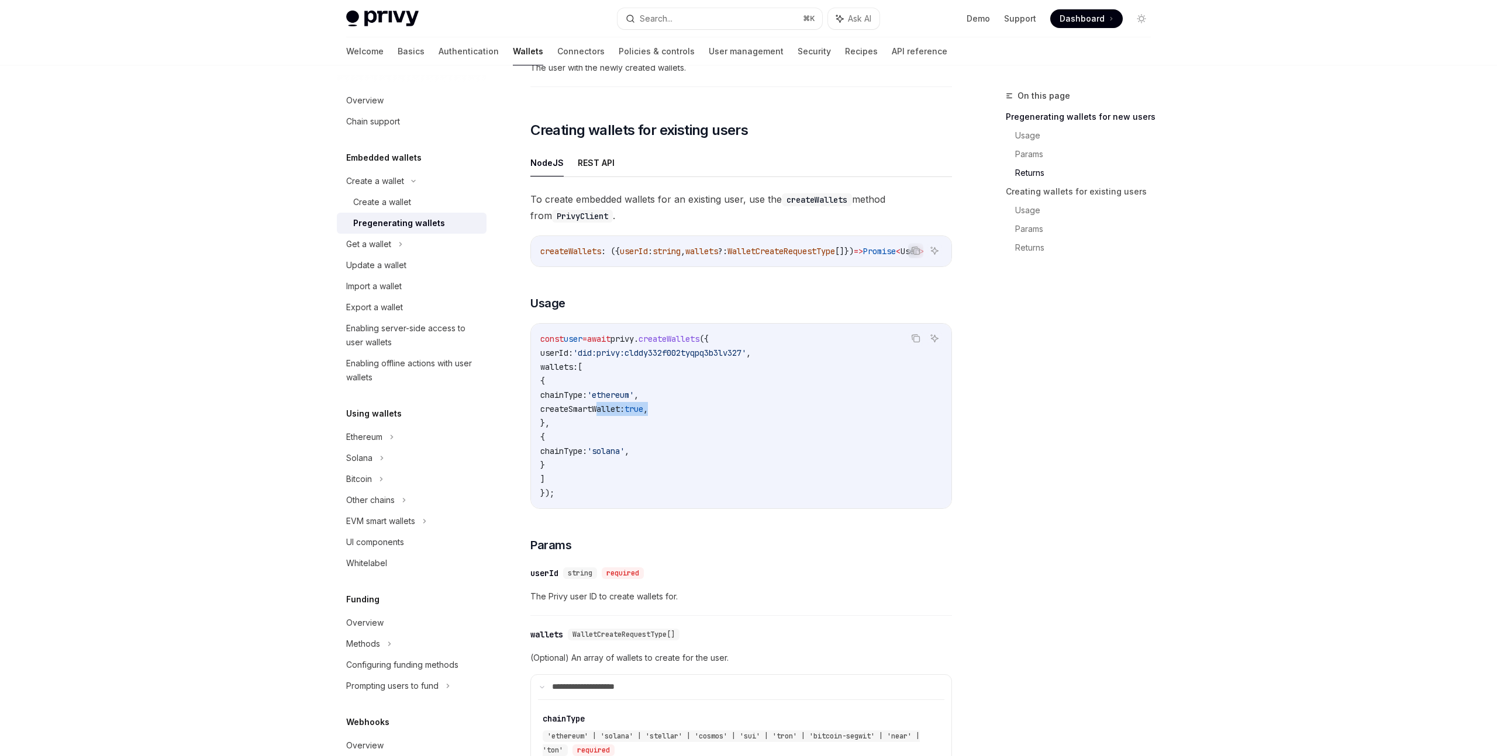
drag, startPoint x: 597, startPoint y: 420, endPoint x: 771, endPoint y: 419, distance: 173.0
click at [771, 419] on code "const user = await privy . createWallets ({ userId: 'did:privy:clddy332f002tyqp…" at bounding box center [741, 416] width 402 height 168
click at [766, 445] on code "const user = await privy . createWallets ({ userId: 'did:privy:clddy332f002tyqp…" at bounding box center [741, 416] width 402 height 168
drag, startPoint x: 600, startPoint y: 405, endPoint x: 755, endPoint y: 405, distance: 155.5
click at [755, 405] on code "const user = await privy . createWallets ({ userId: 'did:privy:clddy332f002tyqp…" at bounding box center [741, 416] width 402 height 168
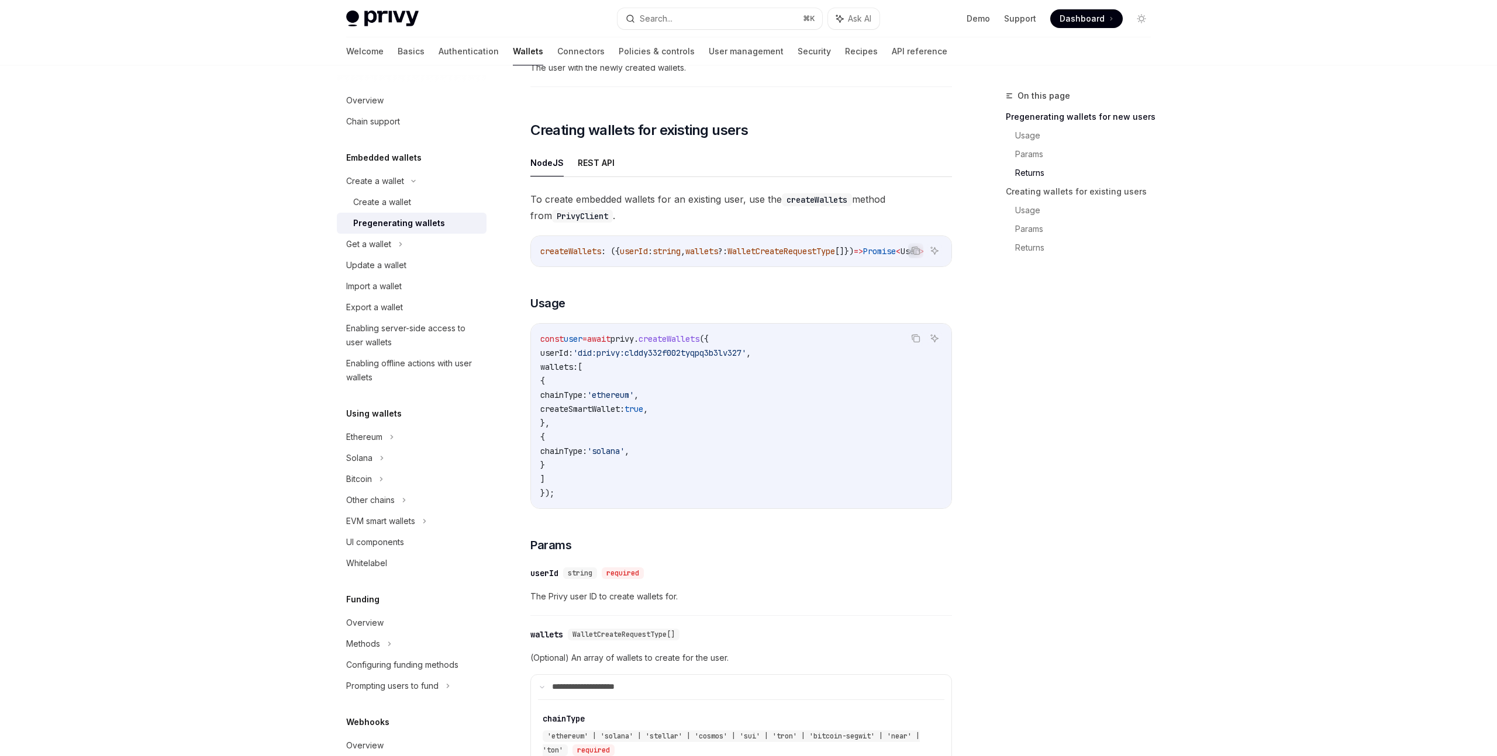
click at [624, 455] on span "'solana'" at bounding box center [605, 451] width 37 height 11
drag, startPoint x: 598, startPoint y: 417, endPoint x: 764, endPoint y: 417, distance: 166.0
click at [764, 417] on code "const user = await privy . createWallets ({ userId: 'did:privy:clddy332f002tyqp…" at bounding box center [741, 416] width 402 height 168
drag, startPoint x: 730, startPoint y: 417, endPoint x: 599, endPoint y: 420, distance: 131.0
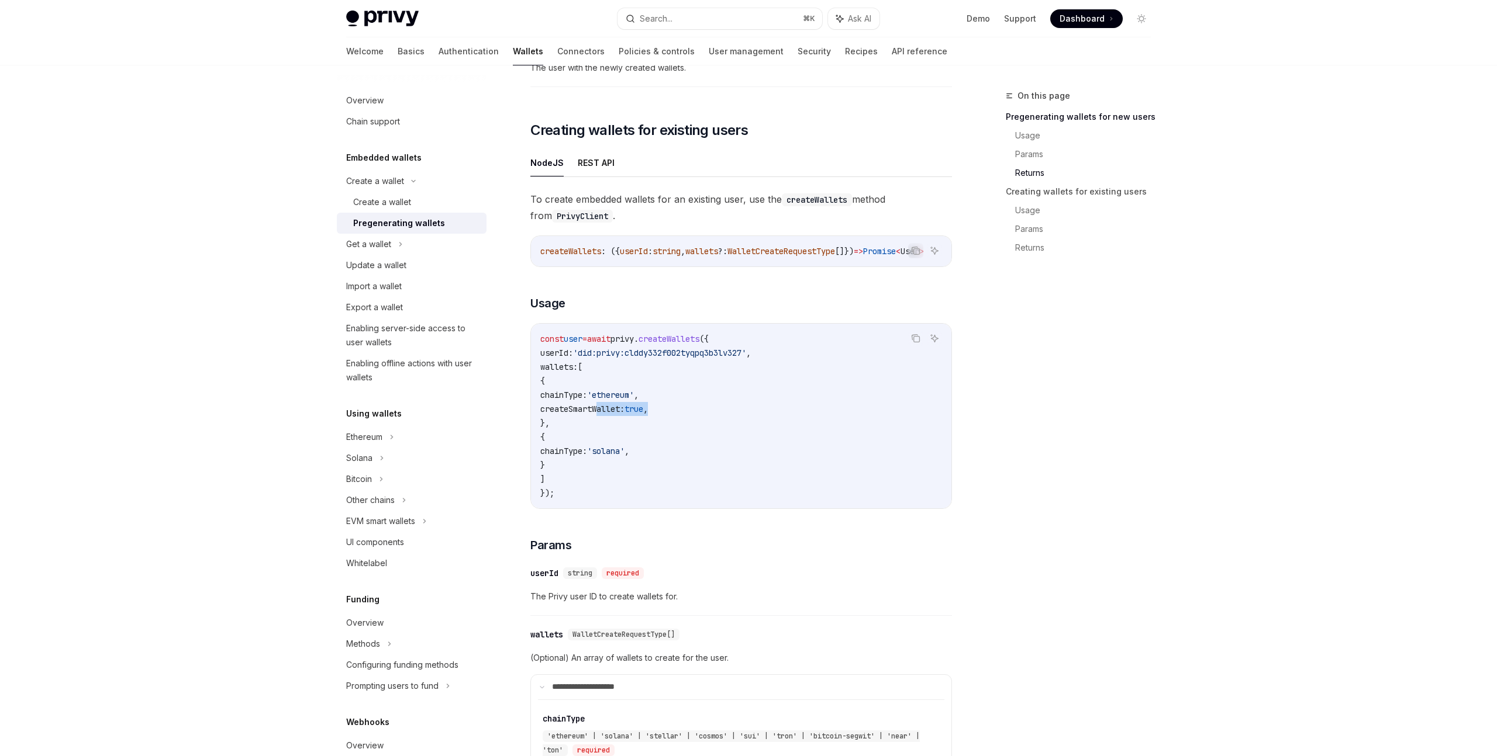
click at [599, 420] on code "const user = await privy . createWallets ({ userId: 'did:privy:clddy332f002tyqp…" at bounding box center [741, 416] width 402 height 168
click at [682, 426] on code "const user = await privy . createWallets ({ userId: 'did:privy:clddy332f002tyqp…" at bounding box center [741, 416] width 402 height 168
drag, startPoint x: 599, startPoint y: 420, endPoint x: 808, endPoint y: 420, distance: 208.7
click at [808, 421] on code "const user = await privy . createWallets ({ userId: 'did:privy:clddy332f002tyqp…" at bounding box center [741, 416] width 402 height 168
click at [808, 420] on code "const user = await privy . createWallets ({ userId: 'did:privy:clddy332f002tyqp…" at bounding box center [741, 416] width 402 height 168
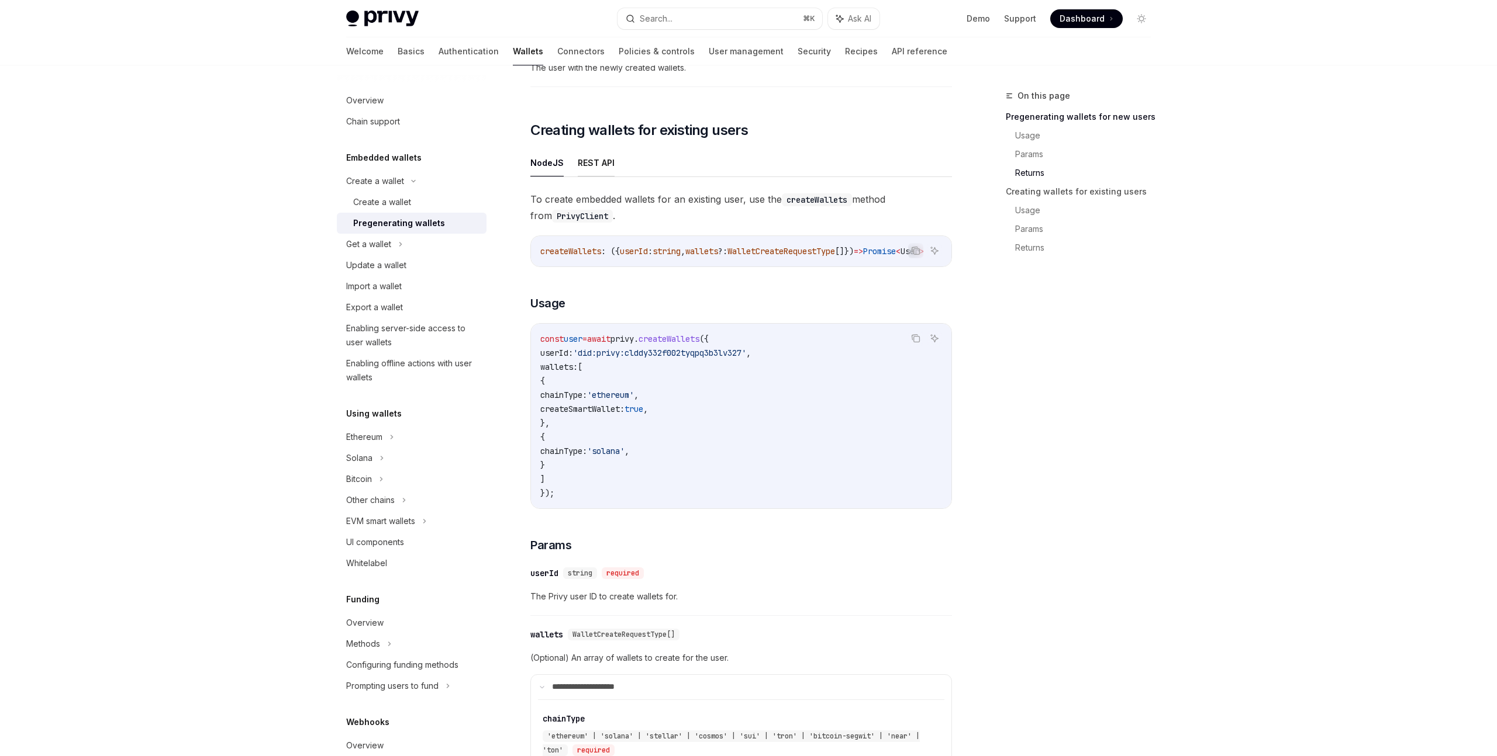
click at [599, 172] on button "REST API" at bounding box center [596, 162] width 37 height 27
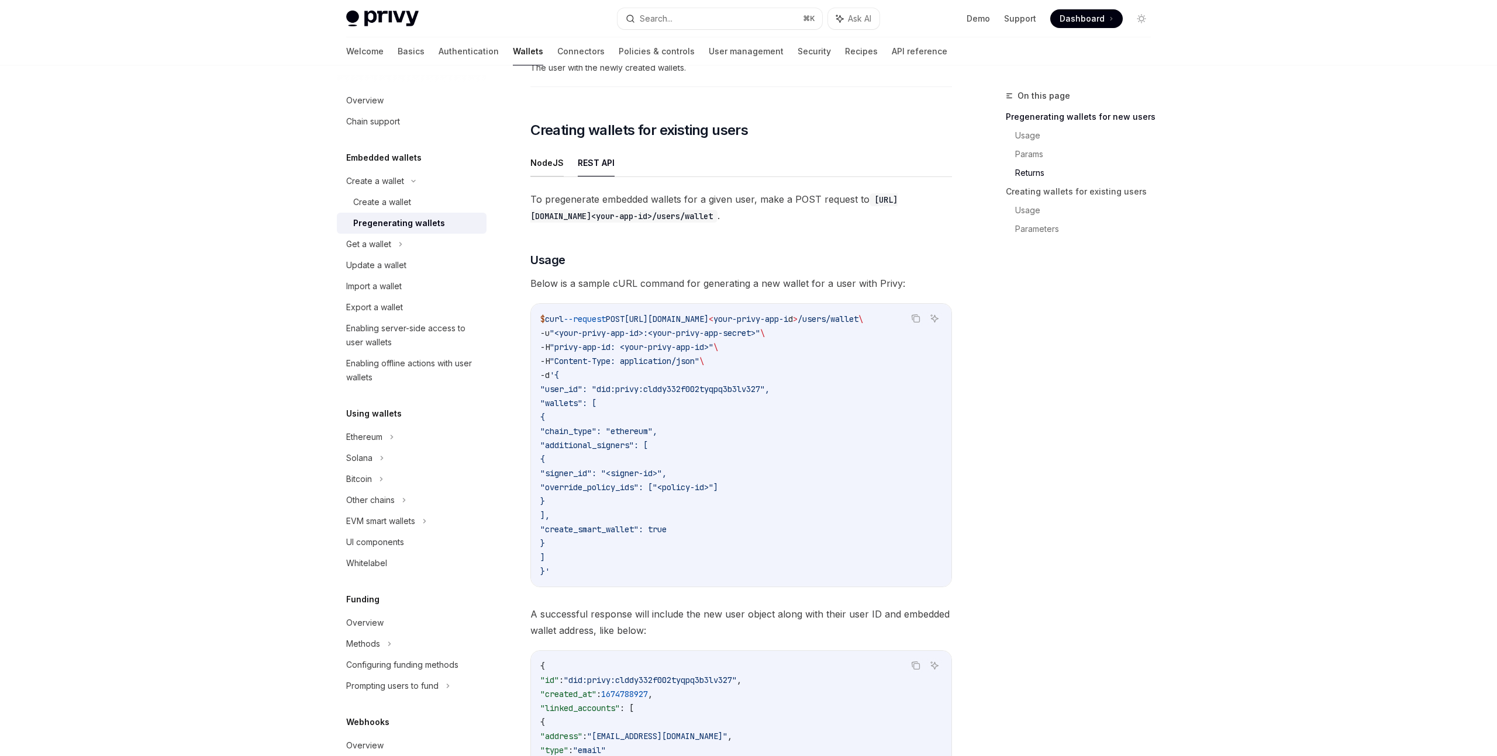
click at [558, 170] on button "NodeJS" at bounding box center [546, 162] width 33 height 27
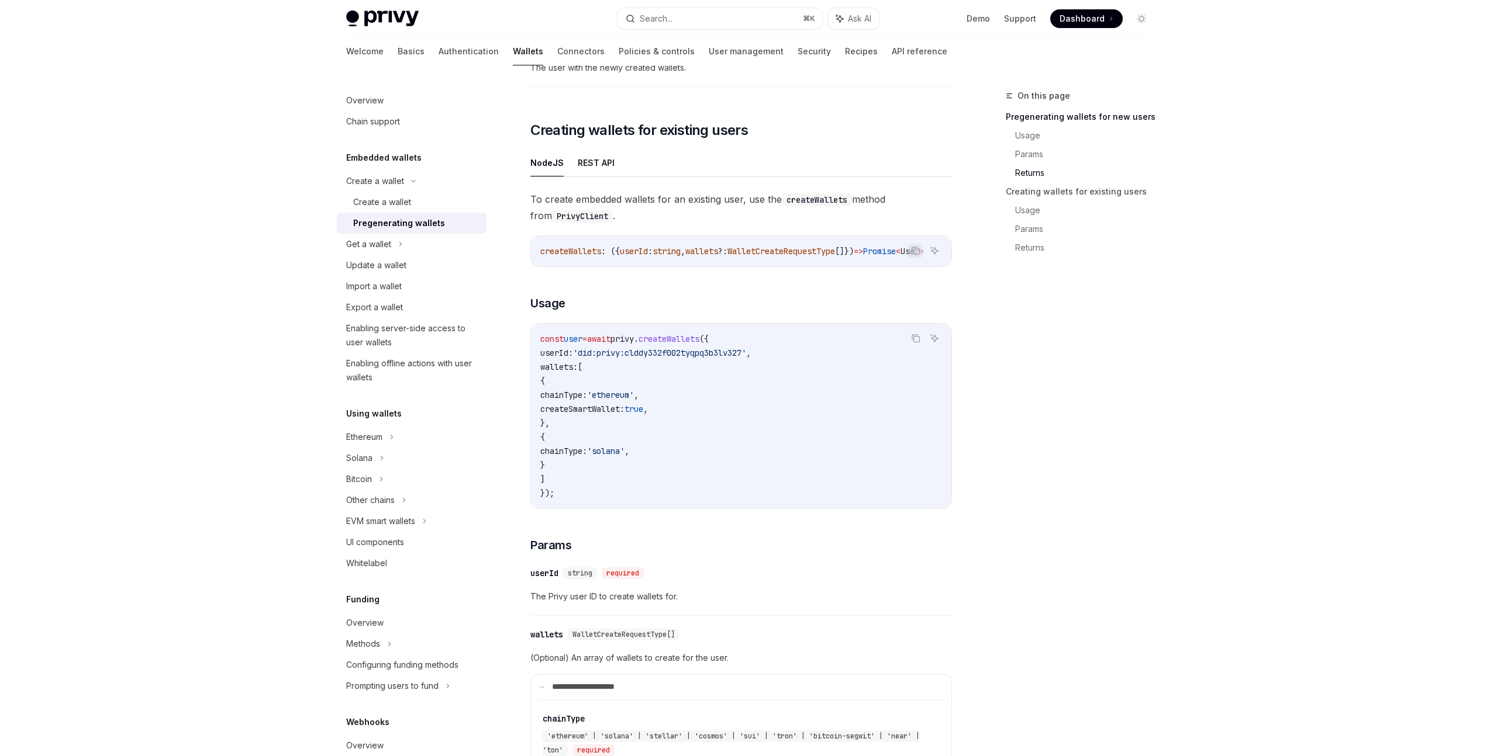
click at [689, 224] on span "To create embedded wallets for an existing user, use the createWallets method f…" at bounding box center [741, 207] width 422 height 33
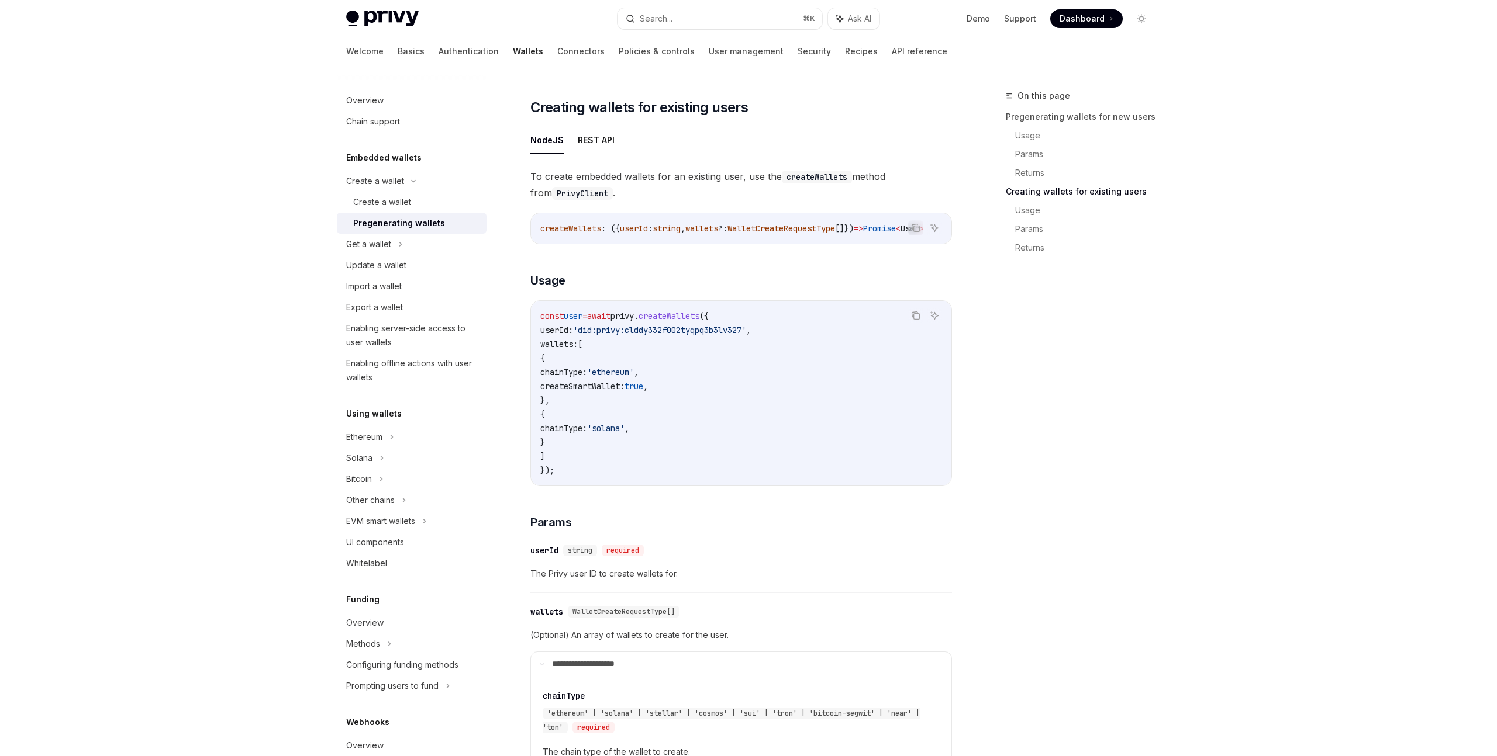
scroll to position [1913, 0]
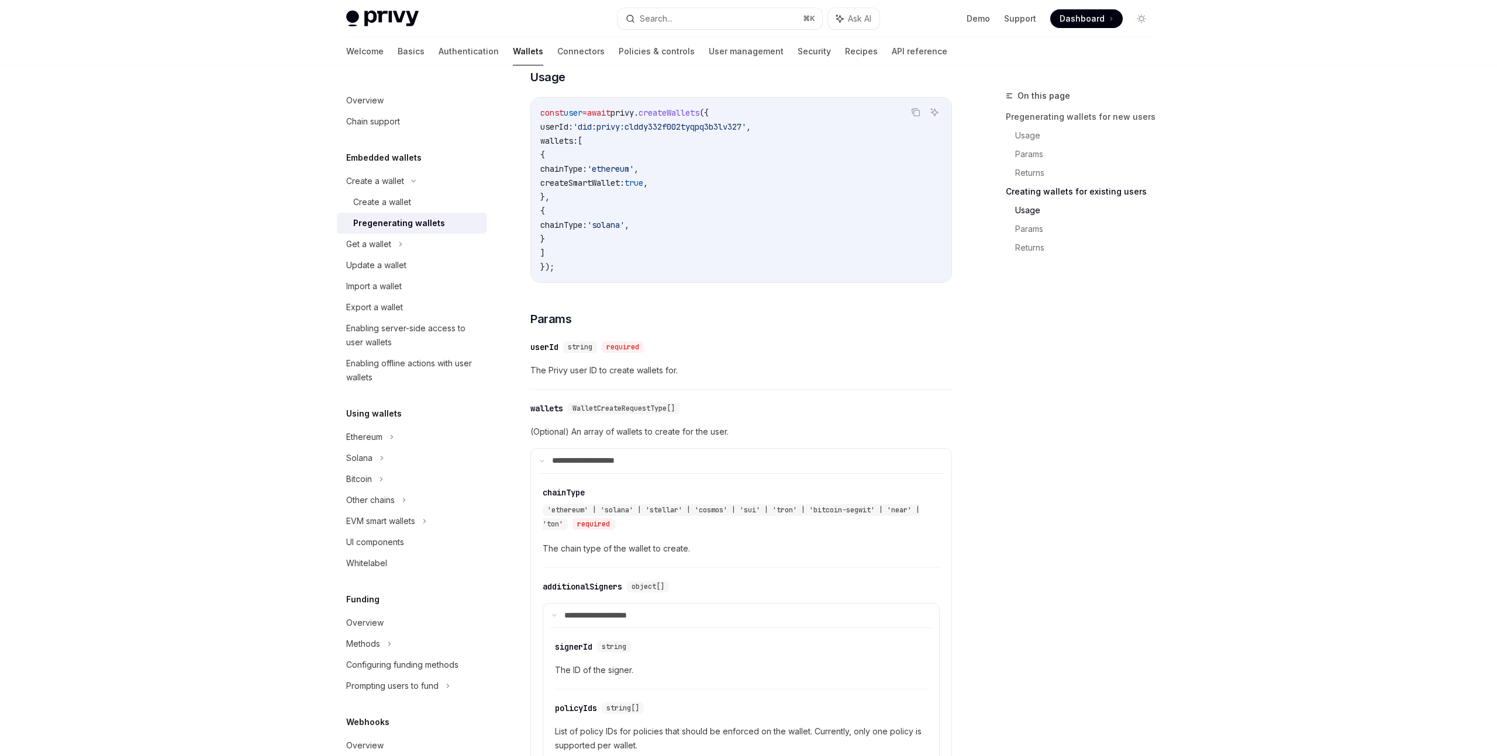
click at [681, 340] on div "**********" at bounding box center [741, 478] width 422 height 1026
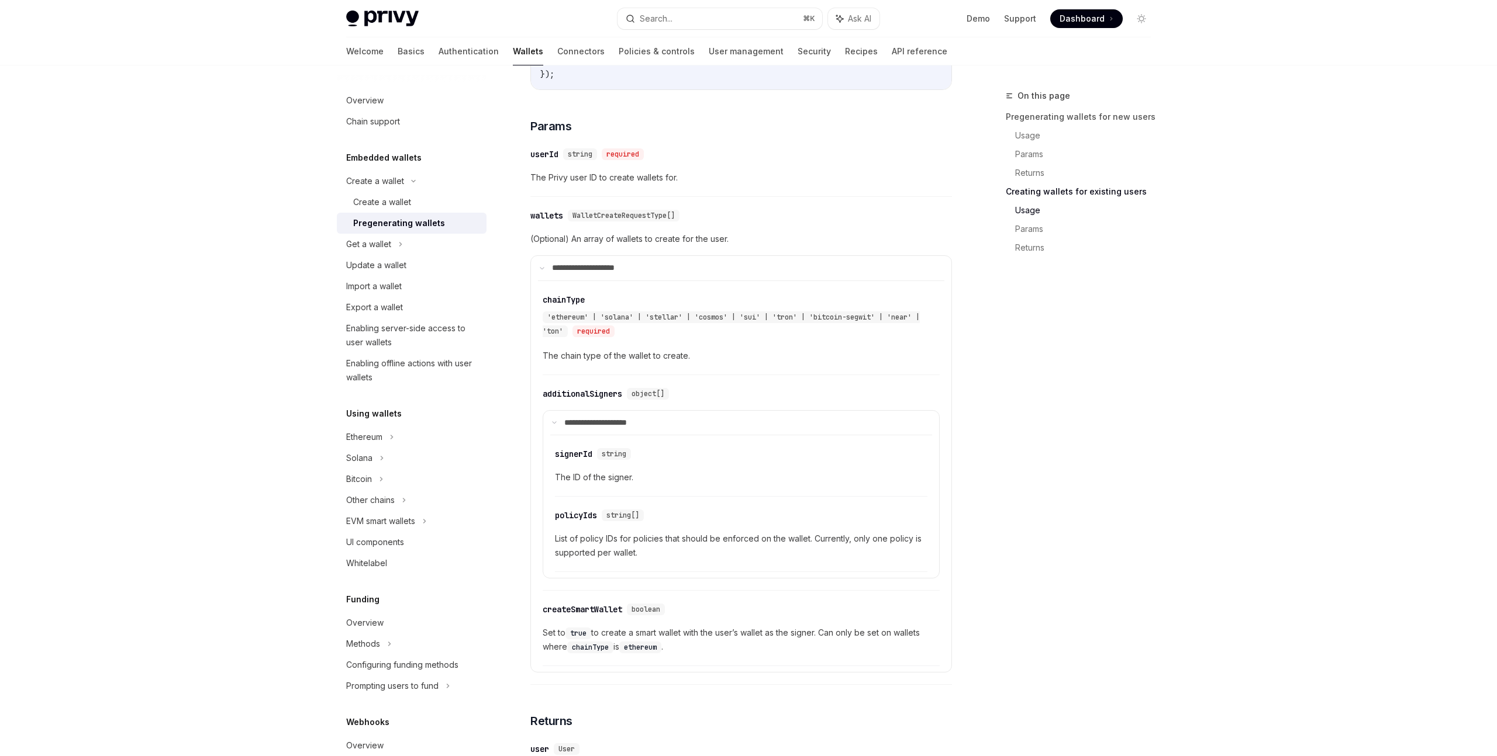
scroll to position [2108, 0]
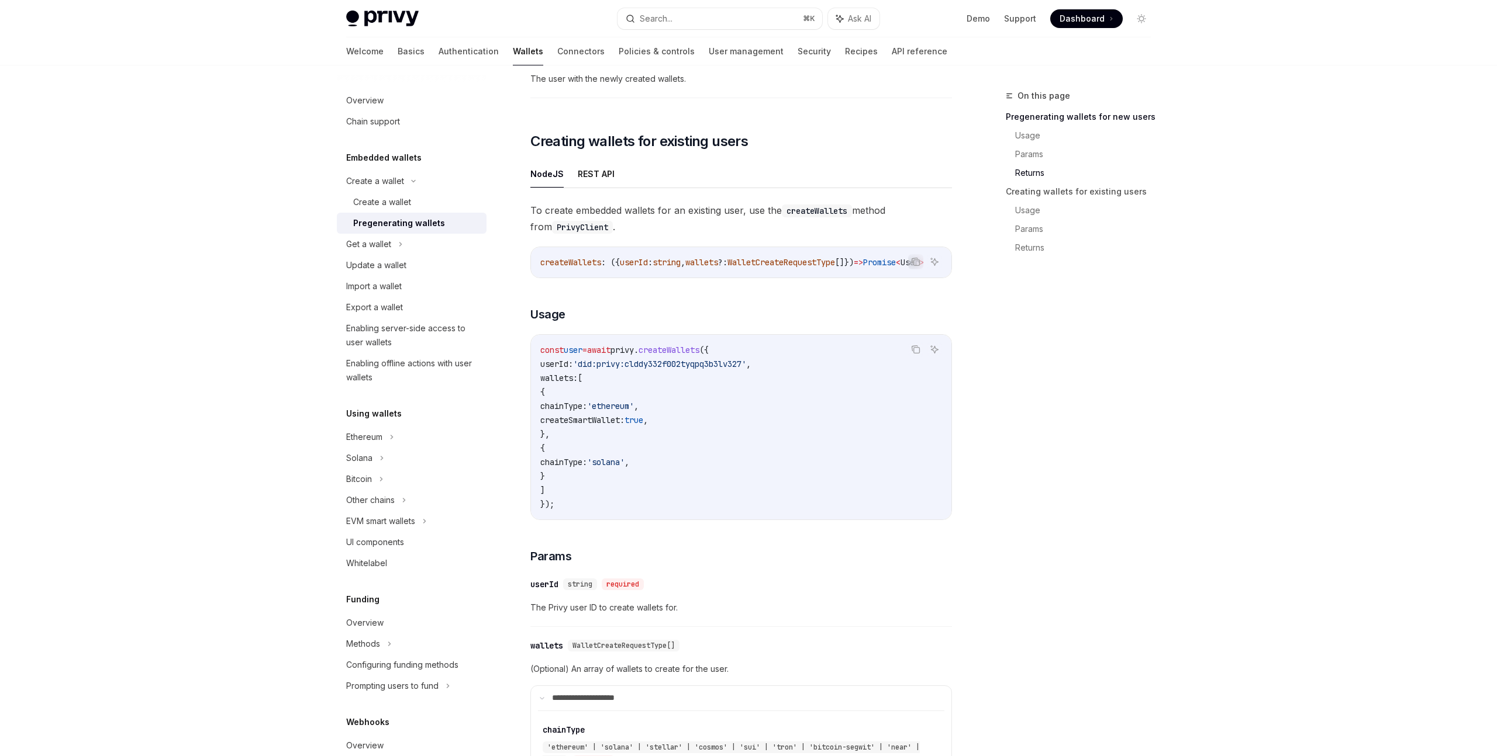
scroll to position [1643, 0]
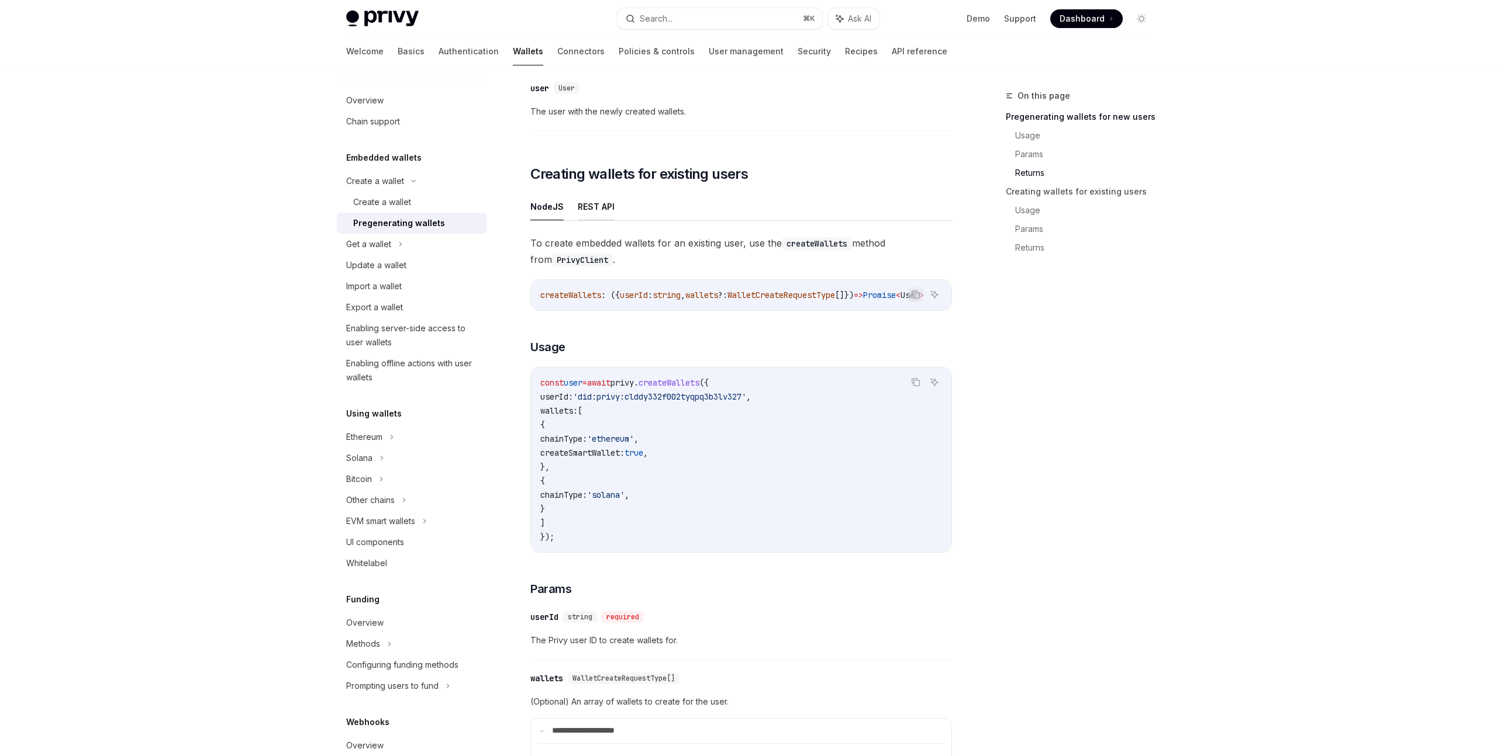
click at [597, 213] on button "REST API" at bounding box center [596, 206] width 37 height 27
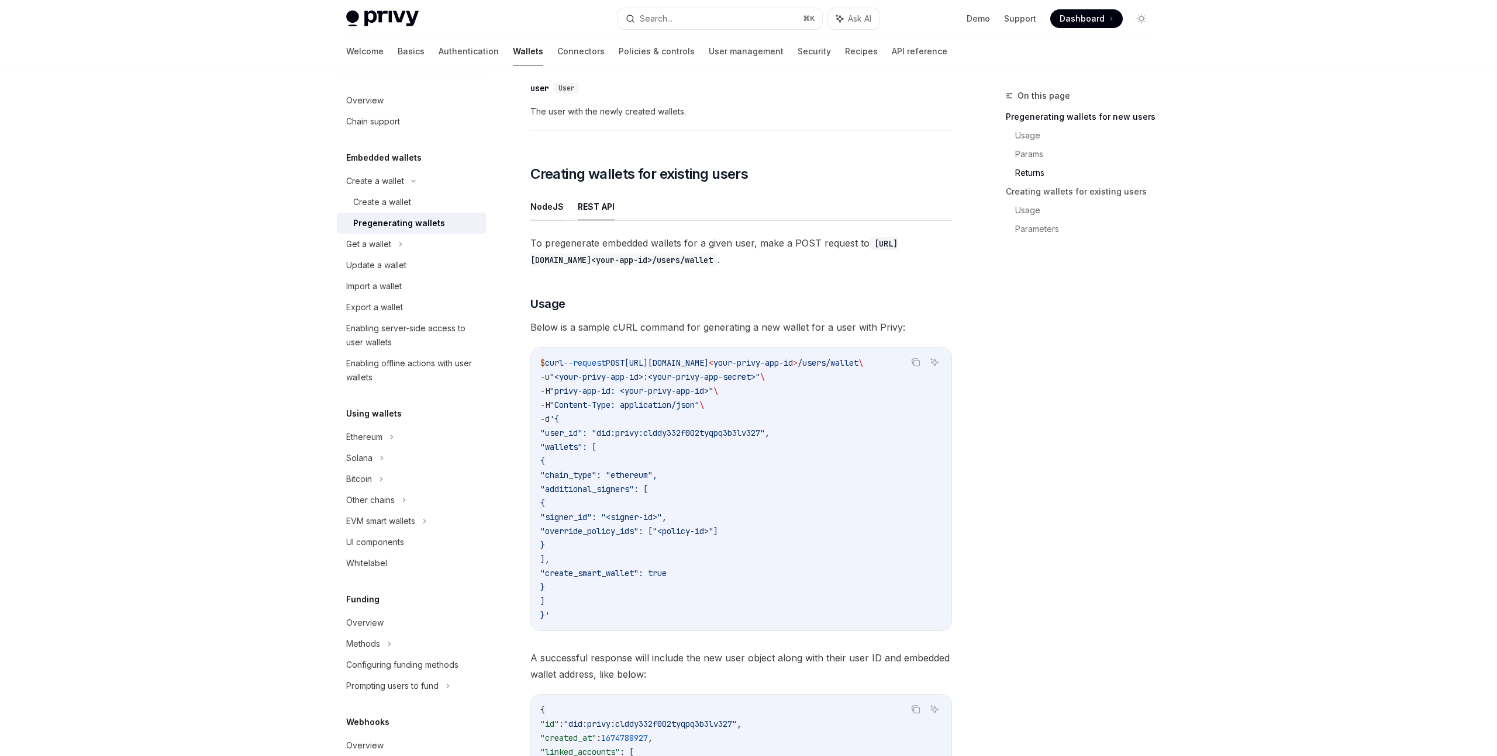
click at [559, 220] on button "NodeJS" at bounding box center [546, 206] width 33 height 27
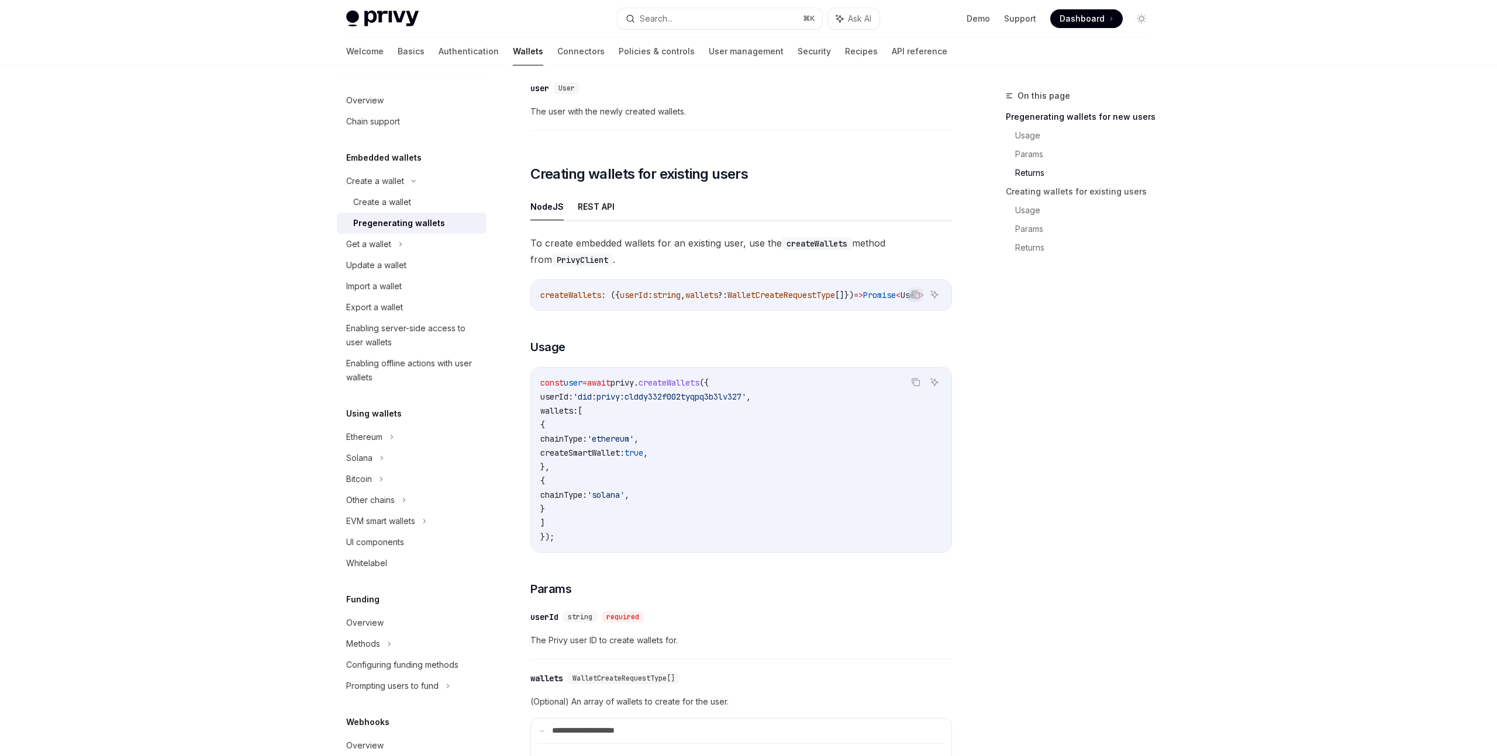
click at [1011, 396] on div "On this page Pregenerating wallets for new users Usage Params Returns Creating …" at bounding box center [1071, 423] width 178 height 668
click at [1062, 426] on div "On this page Pregenerating wallets for new users Usage Params Returns Creating …" at bounding box center [1071, 423] width 178 height 668
click at [817, 461] on code "const user = await privy . createWallets ({ userId: 'did:privy:clddy332f002tyqp…" at bounding box center [741, 460] width 402 height 168
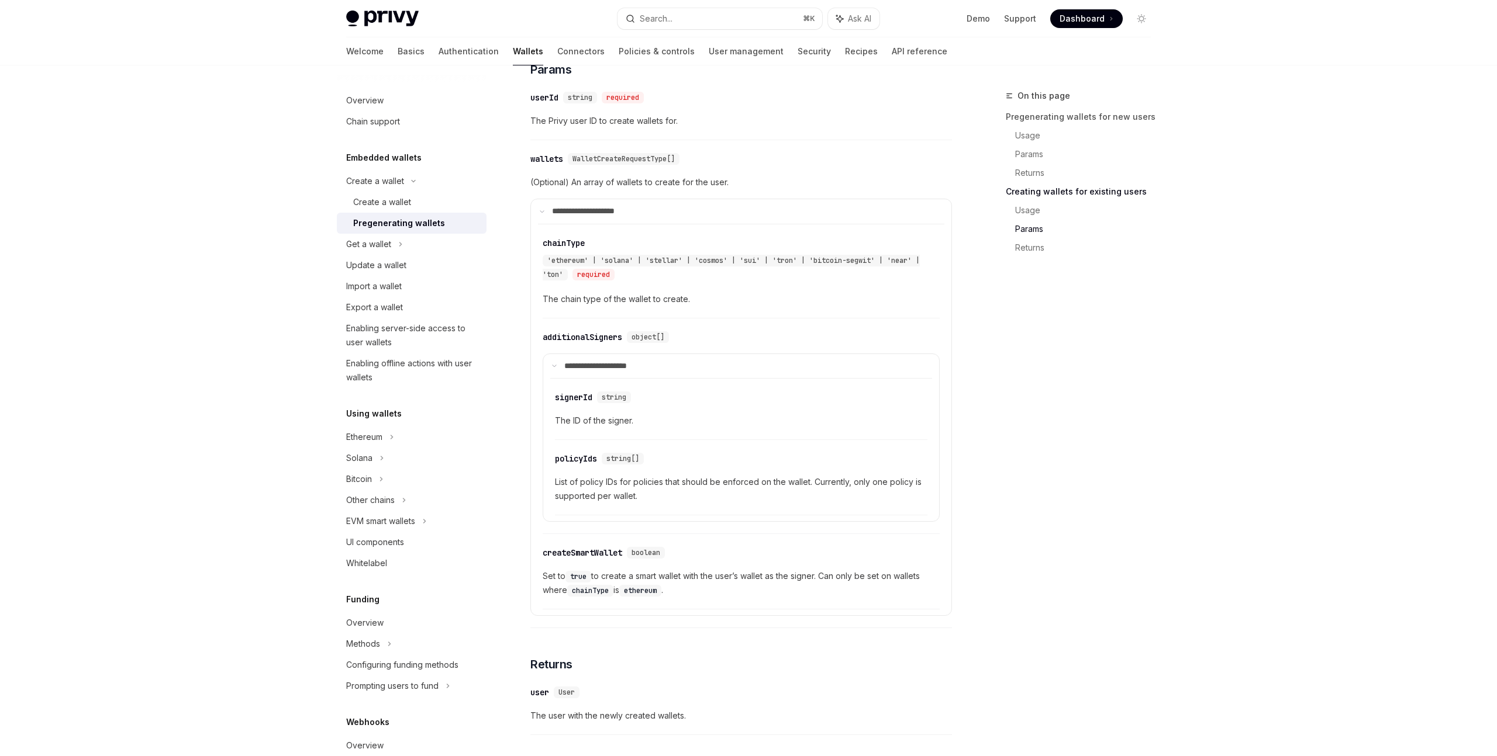
scroll to position [2330, 0]
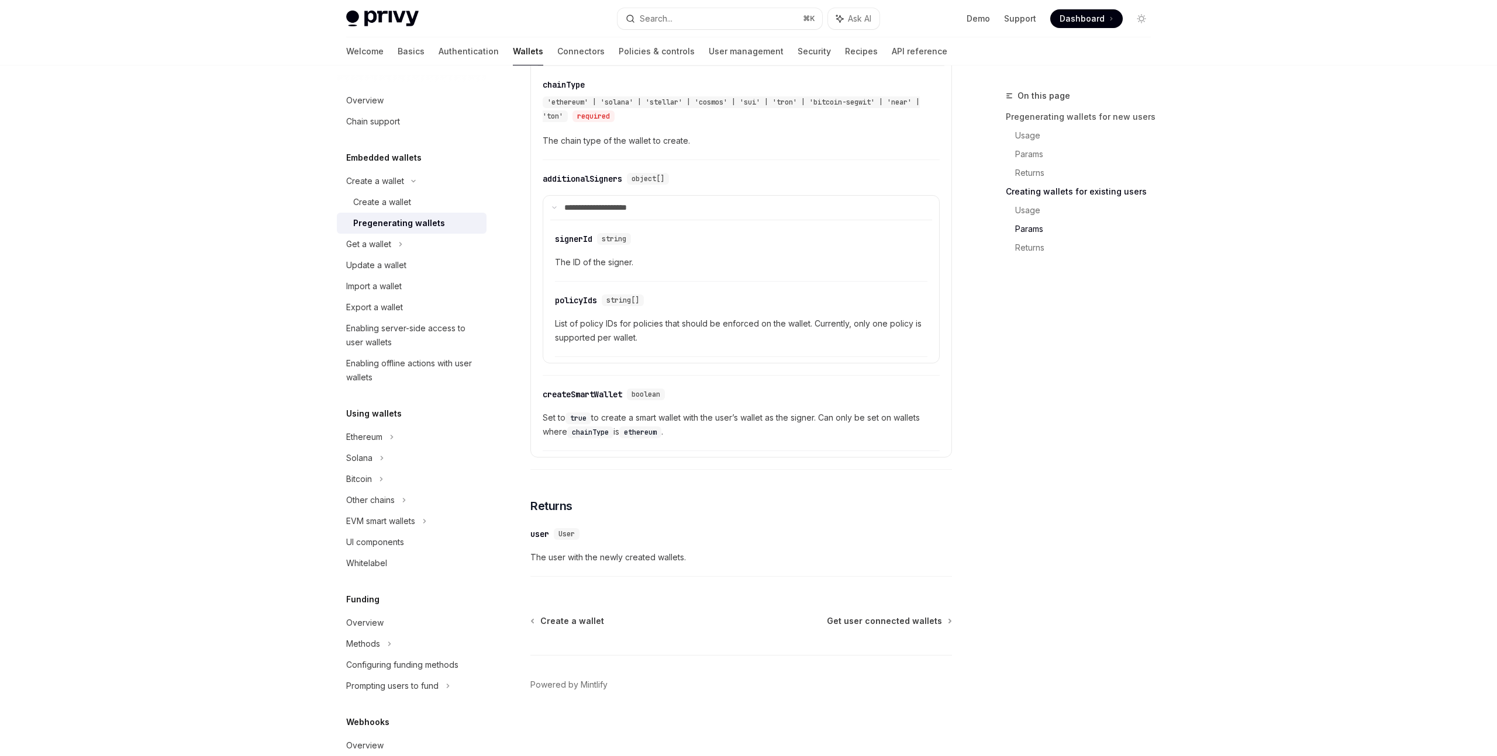
click at [817, 461] on div "**********" at bounding box center [741, 229] width 422 height 482
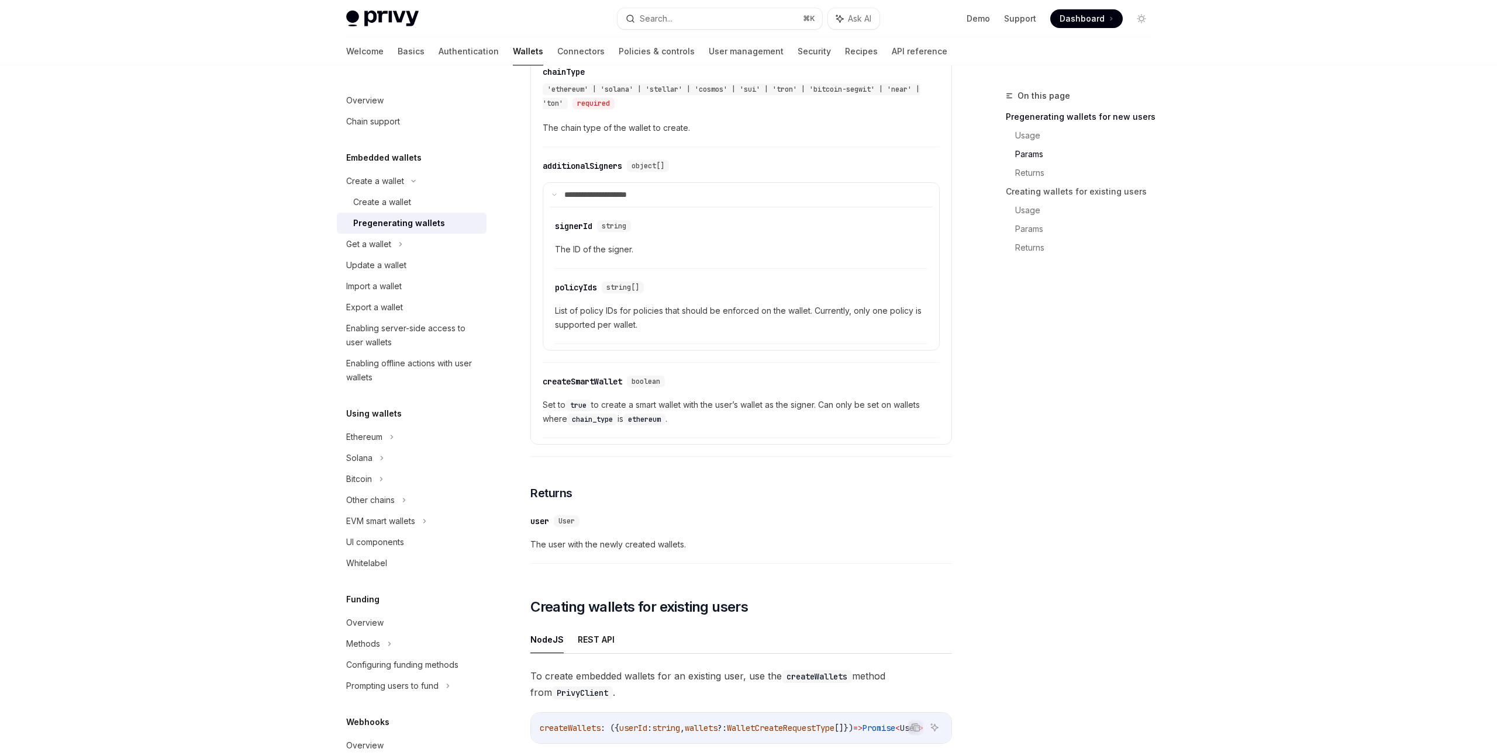
scroll to position [1090, 0]
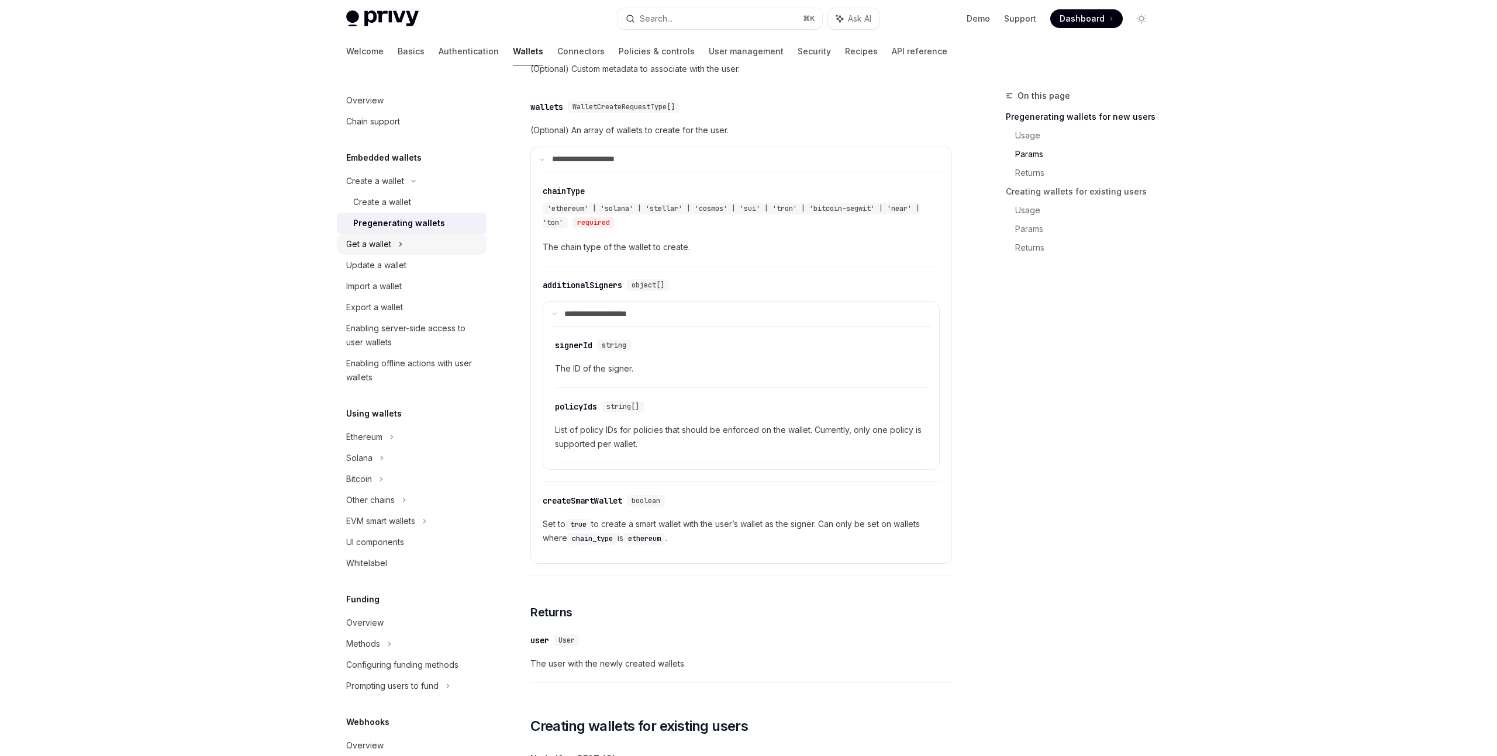
click at [402, 247] on icon at bounding box center [400, 244] width 5 height 14
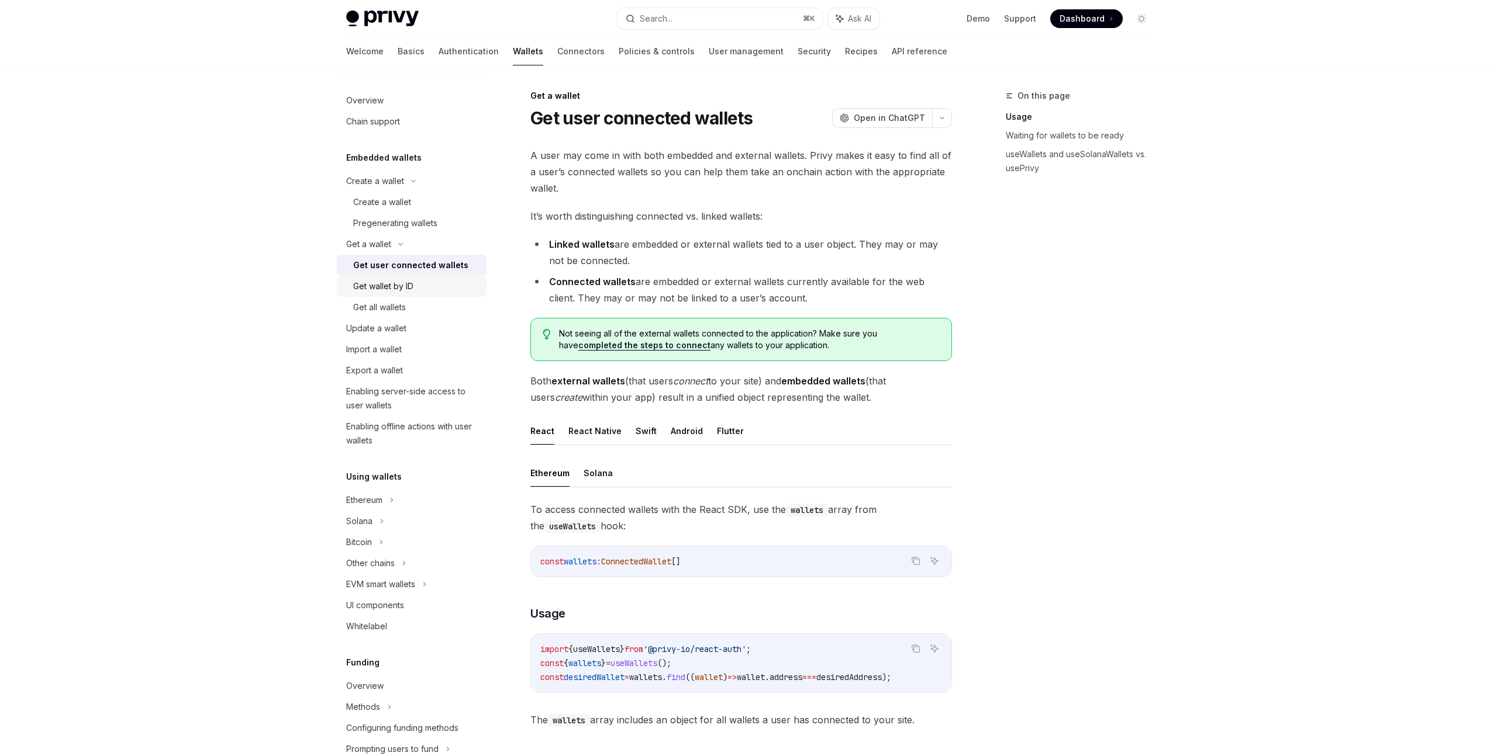
click at [402, 285] on div "Get wallet by ID" at bounding box center [383, 286] width 60 height 14
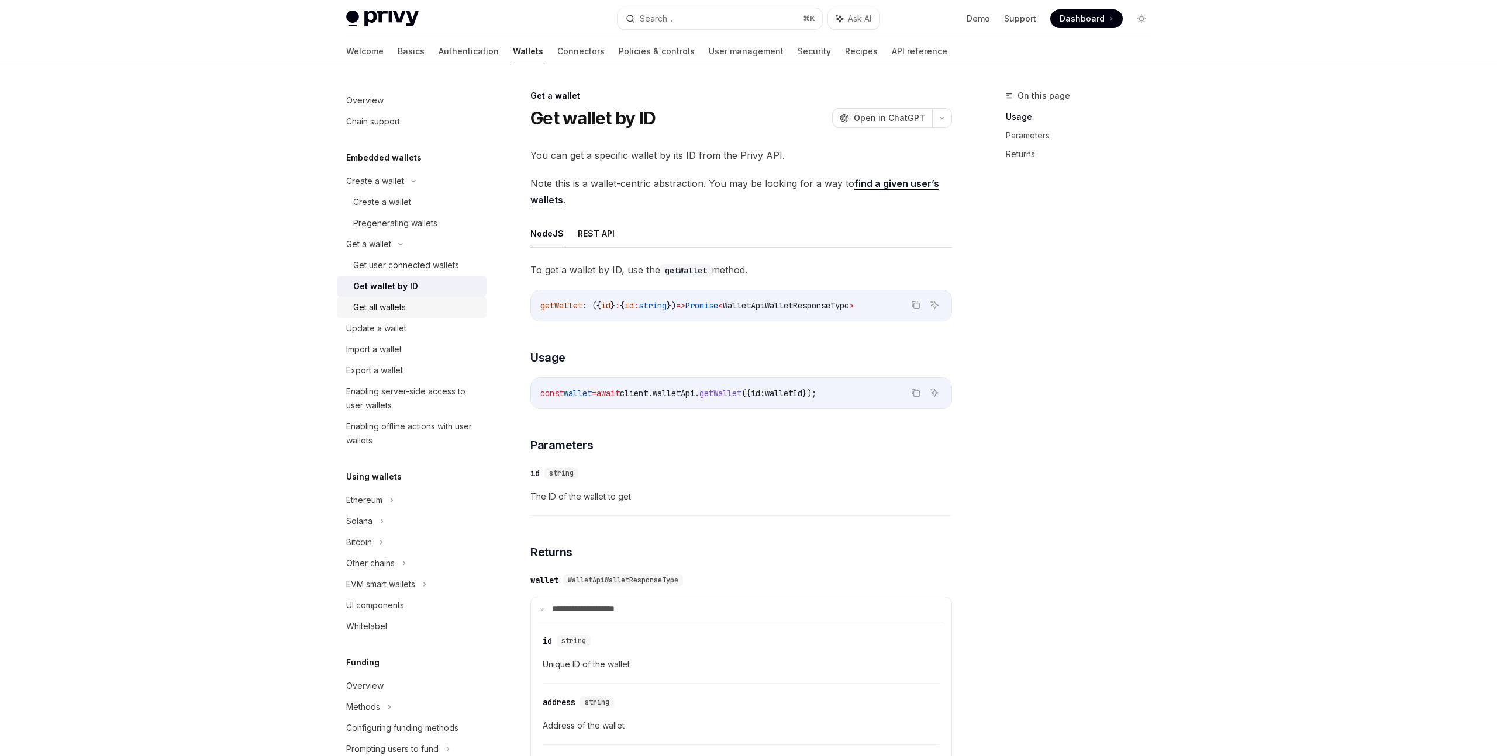
click at [402, 303] on div "Get all wallets" at bounding box center [379, 307] width 53 height 14
type textarea "*"
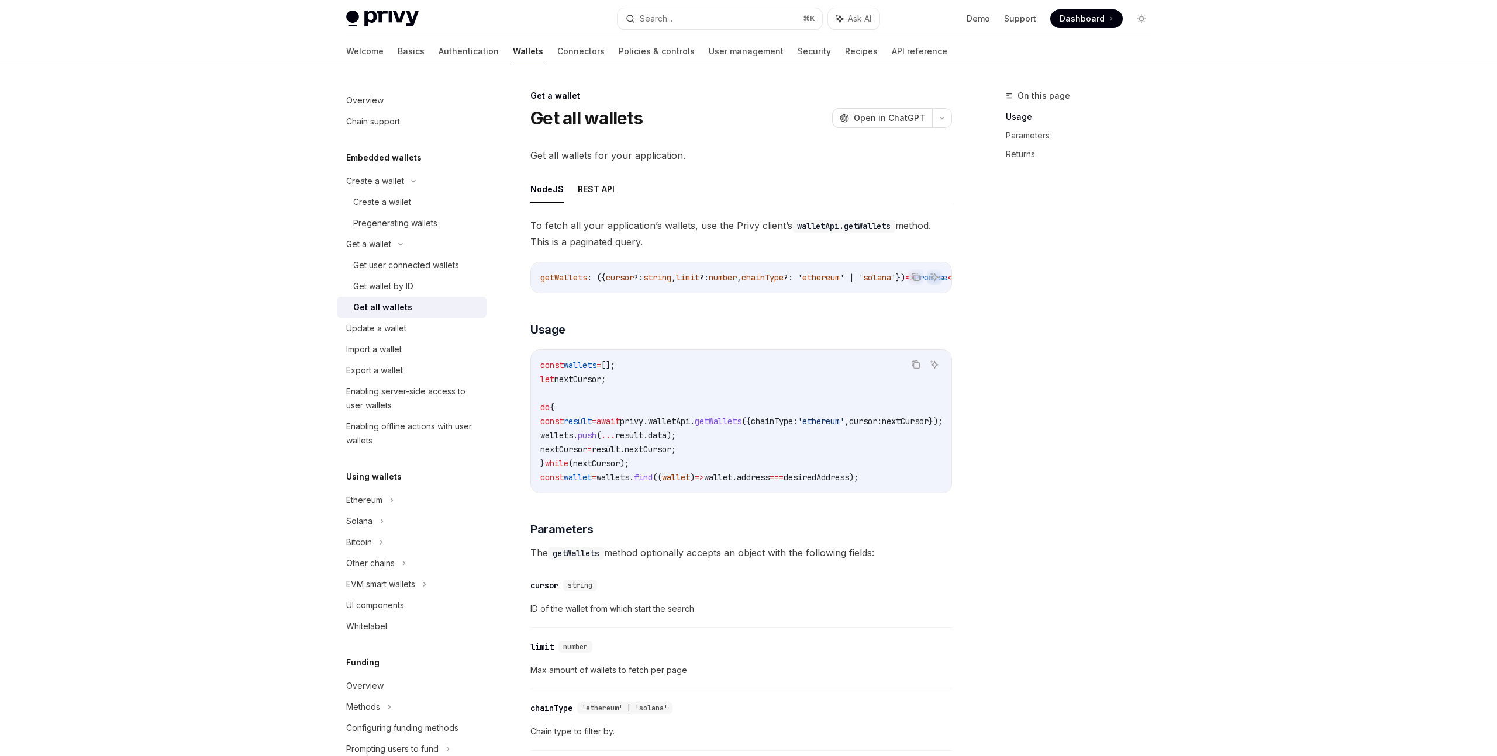
click at [784, 454] on code "const wallets = []; let nextCursor ; do { const result = await privy . walletAp…" at bounding box center [755, 421] width 430 height 126
click at [771, 464] on code "const wallets = []; let nextCursor ; do { const result = await privy . walletAp…" at bounding box center [755, 421] width 430 height 126
